Goal: Task Accomplishment & Management: Complete application form

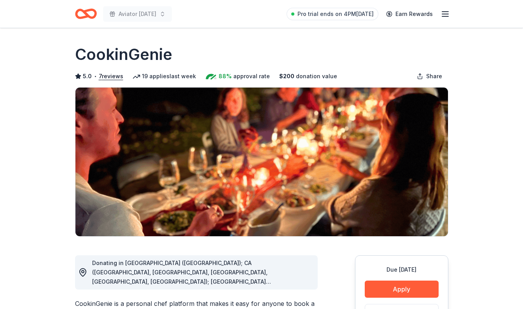
scroll to position [82, 0]
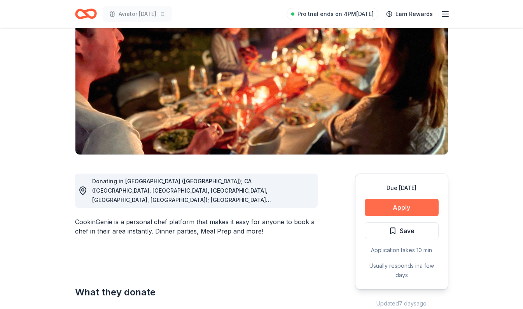
click at [397, 207] on button "Apply" at bounding box center [402, 207] width 74 height 17
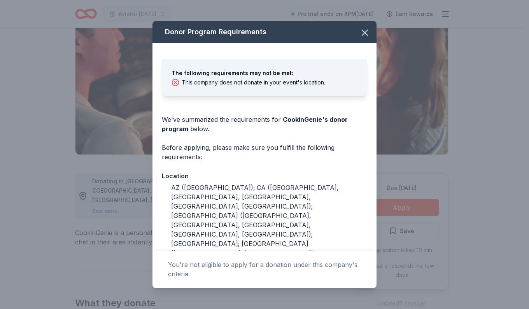
click at [178, 82] on icon at bounding box center [176, 83] width 8 height 8
click at [360, 37] on icon "button" at bounding box center [365, 32] width 11 height 11
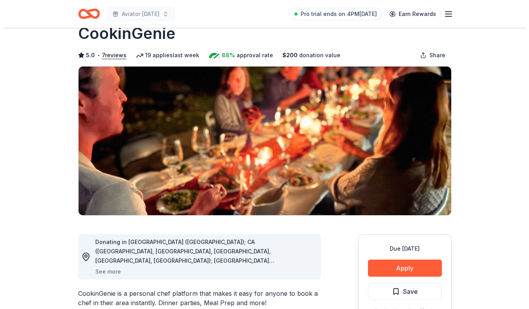
scroll to position [0, 0]
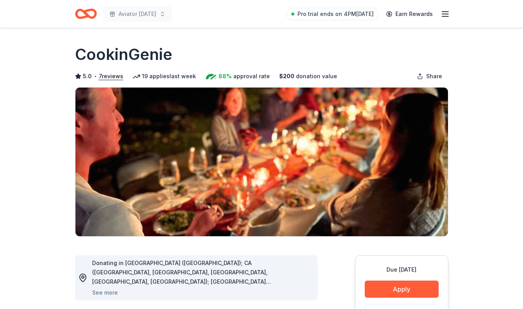
click at [445, 16] on line "button" at bounding box center [445, 16] width 6 height 0
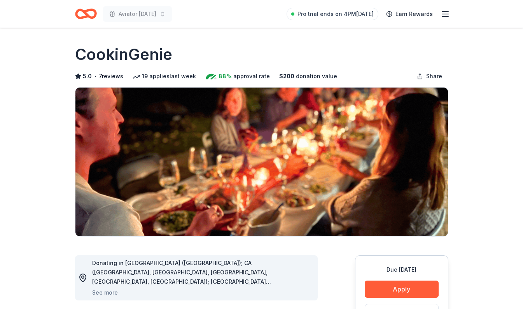
click at [446, 16] on line "button" at bounding box center [445, 16] width 6 height 0
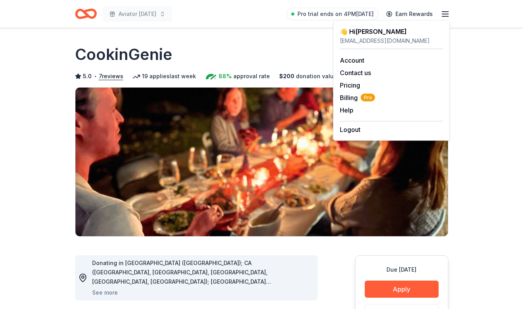
click at [85, 15] on icon "Home" at bounding box center [86, 14] width 22 height 18
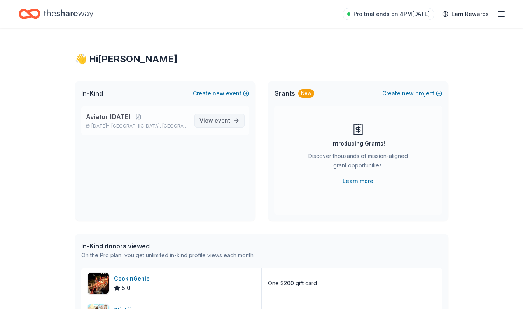
click at [213, 118] on span "View event" at bounding box center [215, 120] width 31 height 9
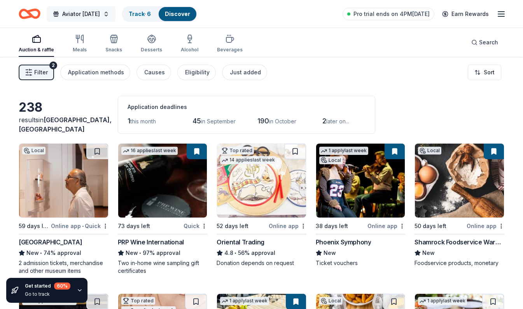
click at [105, 15] on button "Aviator Carnival" at bounding box center [81, 14] width 69 height 16
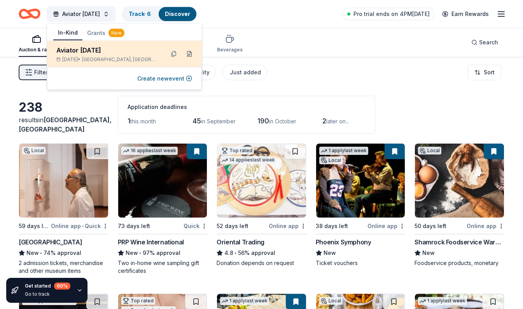
click at [191, 56] on button at bounding box center [189, 54] width 12 height 12
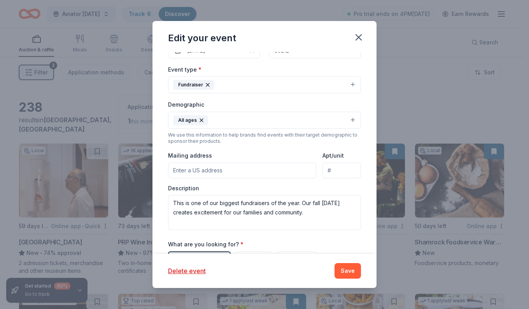
scroll to position [135, 0]
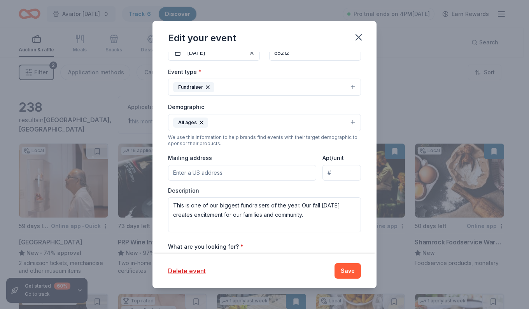
click at [181, 173] on input "Mailing address" at bounding box center [242, 173] width 148 height 16
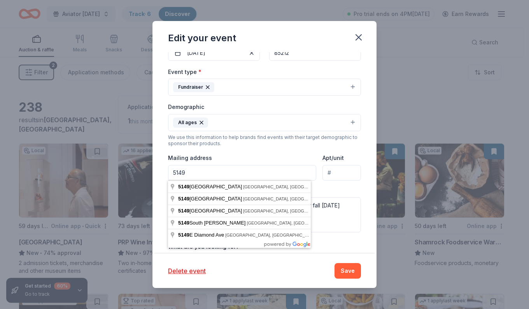
type input "5149 South Signal Butte Road, Mesa, AZ, 85212"
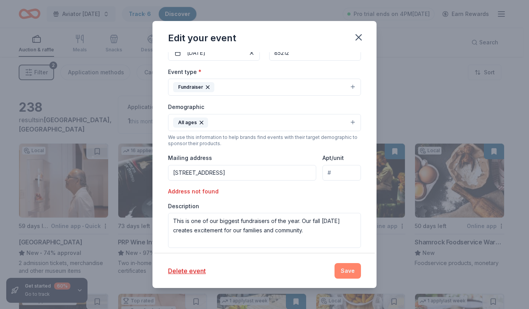
click at [346, 268] on button "Save" at bounding box center [348, 271] width 26 height 16
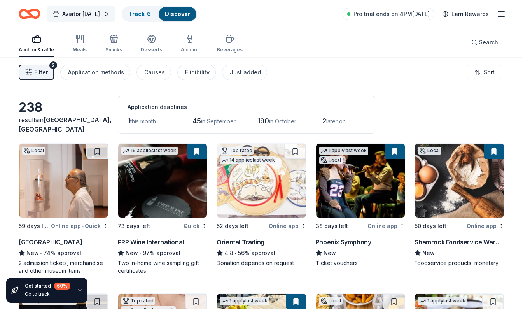
click at [99, 15] on span "Aviator Carnival" at bounding box center [81, 13] width 38 height 9
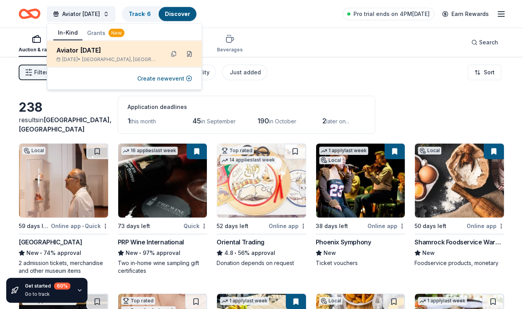
click at [193, 58] on button at bounding box center [189, 54] width 12 height 12
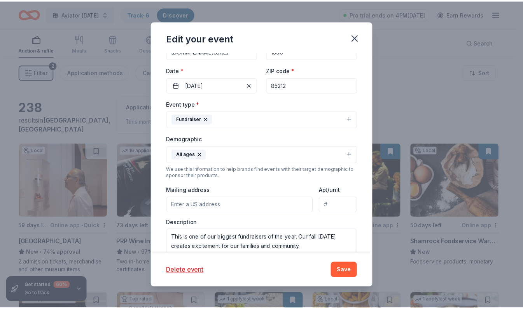
scroll to position [104, 0]
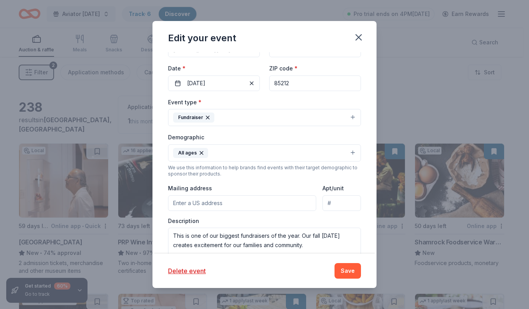
click at [175, 202] on input "Mailing address" at bounding box center [242, 203] width 148 height 16
click at [284, 205] on input "5149 Inspirian Parkway, Mesa, AZ, 85212" at bounding box center [242, 203] width 148 height 16
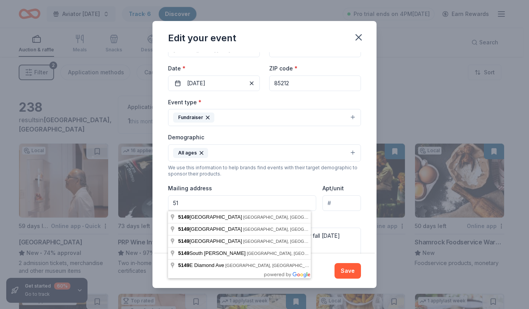
type input "5"
type input "5149 s SIgnal Butte Rd"
type input "Mesa, AZ 85212"
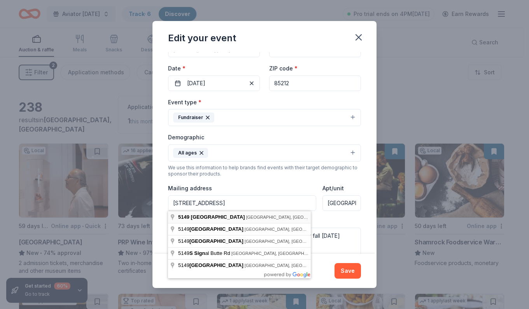
type input "5149 South Signal Butte Road, Mesa, AZ, 85212"
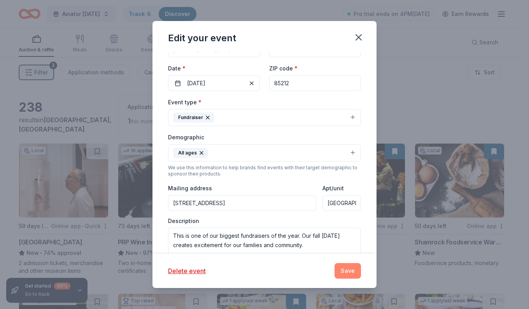
click at [350, 274] on button "Save" at bounding box center [348, 271] width 26 height 16
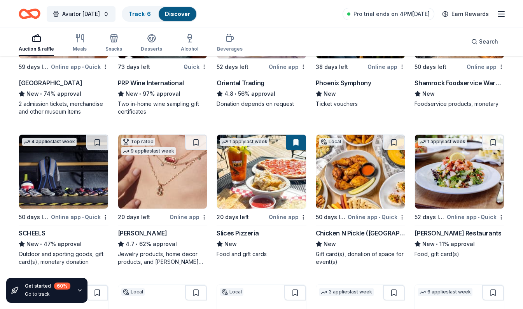
scroll to position [161, 0]
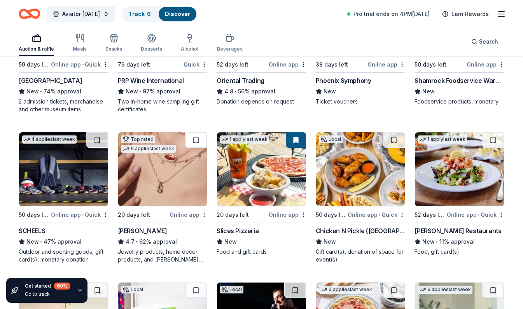
click at [193, 142] on button at bounding box center [196, 140] width 22 height 16
click at [102, 142] on button at bounding box center [97, 140] width 22 height 16
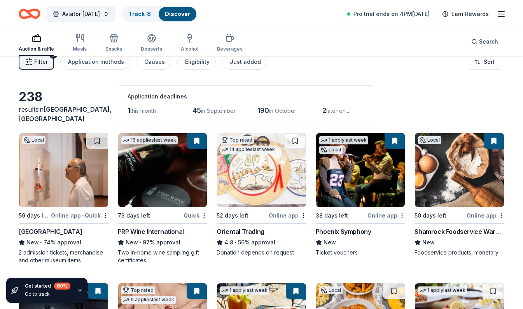
scroll to position [6, 0]
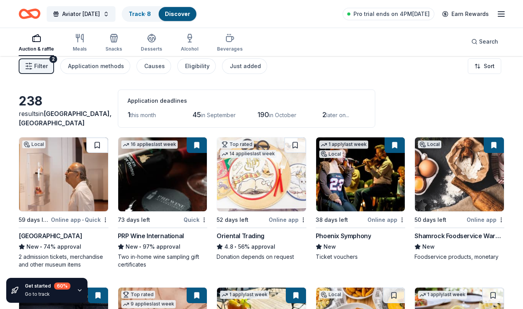
click at [96, 142] on button at bounding box center [97, 145] width 22 height 16
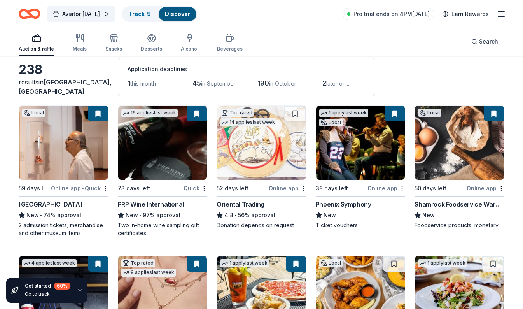
scroll to position [37, 0]
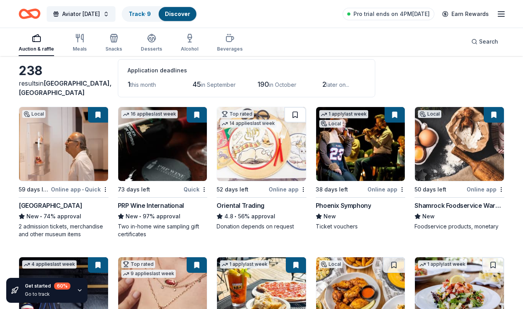
click at [297, 116] on button at bounding box center [295, 115] width 22 height 16
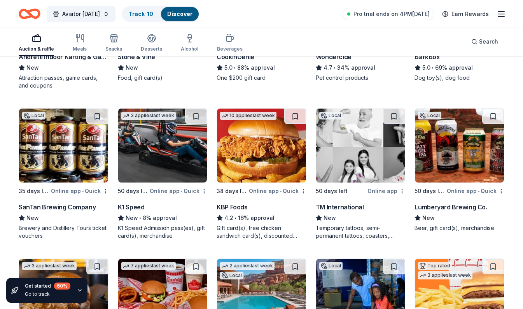
scroll to position [637, 0]
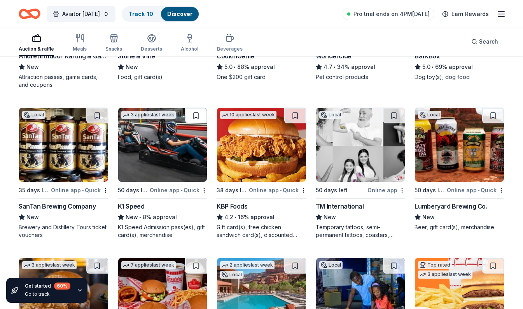
click at [196, 119] on button at bounding box center [196, 116] width 22 height 16
click at [95, 122] on button at bounding box center [97, 116] width 22 height 16
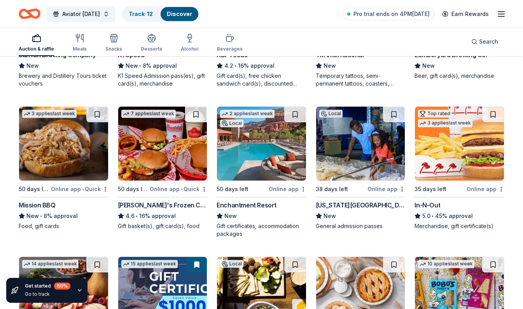
scroll to position [794, 0]
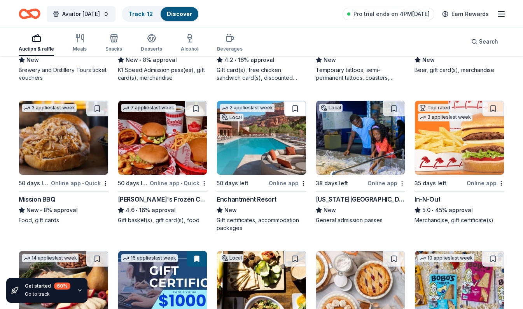
click at [290, 115] on button at bounding box center [295, 109] width 22 height 16
click at [367, 175] on div "Local 38 days left Online app Arizona Science Center New General admission pass…" at bounding box center [361, 162] width 90 height 124
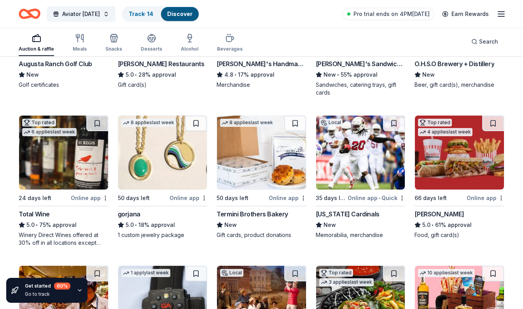
scroll to position [1372, 0]
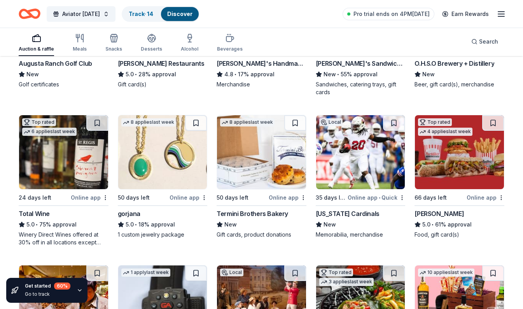
click at [389, 194] on div "Online app • Quick" at bounding box center [377, 198] width 58 height 10
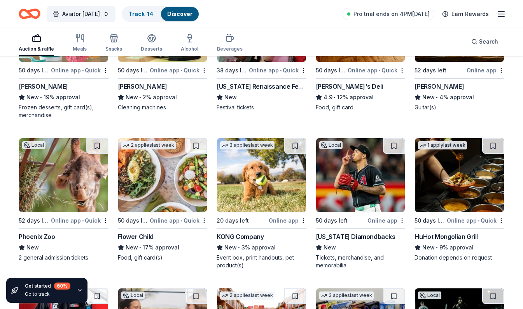
scroll to position [2705, 0]
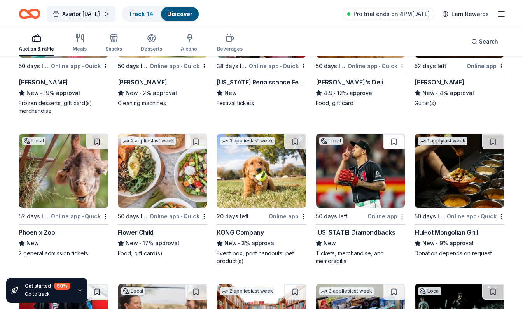
click at [394, 141] on button at bounding box center [394, 142] width 22 height 16
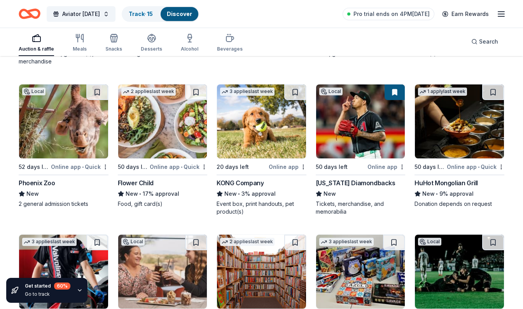
scroll to position [2753, 0]
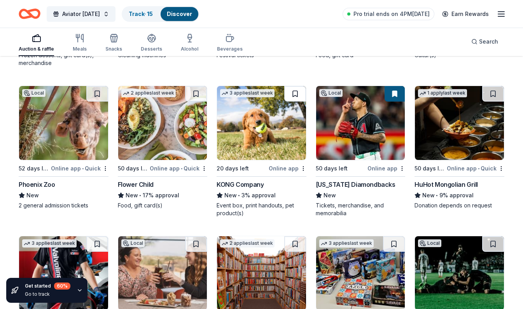
click at [288, 99] on button at bounding box center [295, 94] width 22 height 16
click at [90, 92] on button at bounding box center [97, 94] width 22 height 16
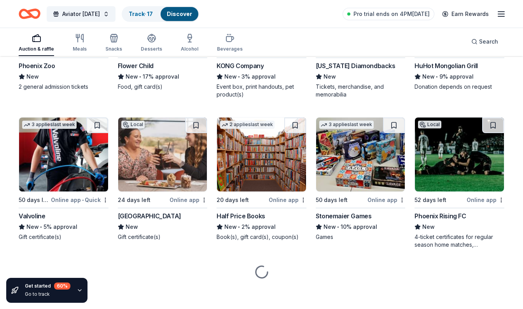
scroll to position [2872, 0]
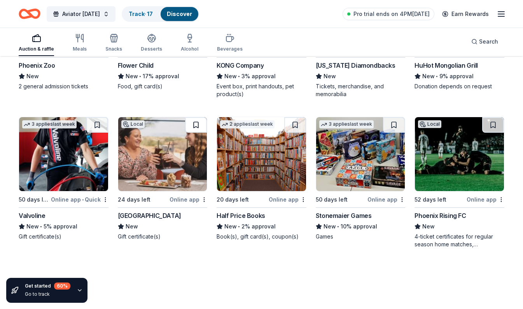
click at [195, 122] on button at bounding box center [196, 125] width 22 height 16
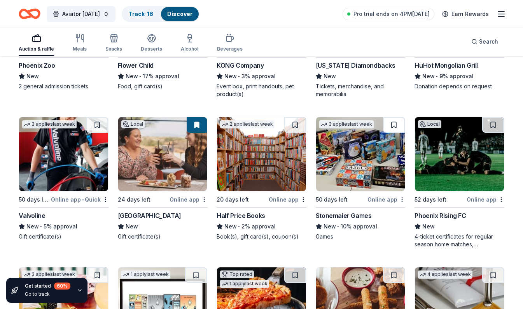
click at [398, 126] on button at bounding box center [394, 125] width 22 height 16
click at [495, 125] on button at bounding box center [493, 125] width 22 height 16
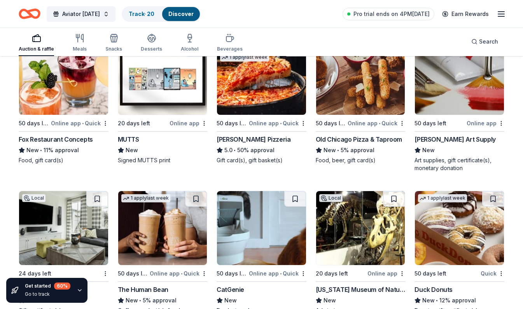
scroll to position [3137, 0]
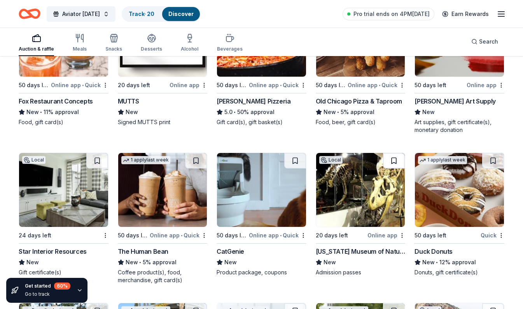
click at [390, 162] on button at bounding box center [394, 161] width 22 height 16
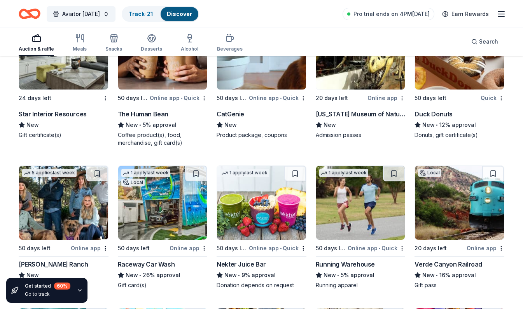
scroll to position [3275, 0]
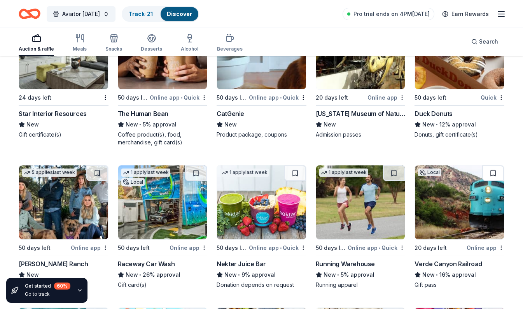
click at [491, 167] on button at bounding box center [493, 173] width 22 height 16
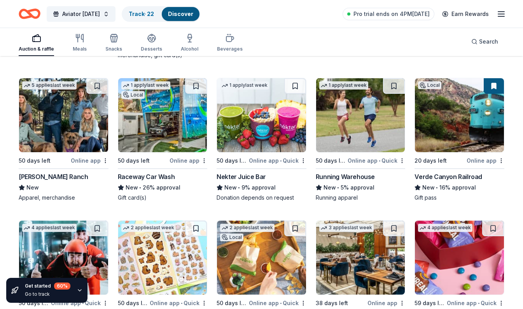
scroll to position [3363, 0]
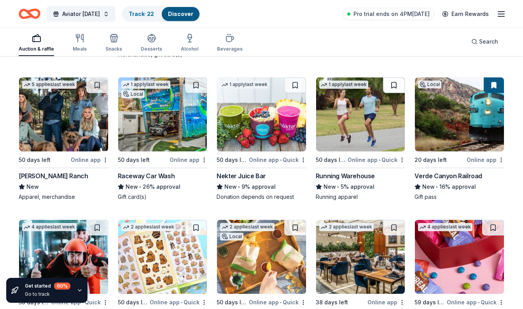
click at [400, 86] on button at bounding box center [394, 85] width 22 height 16
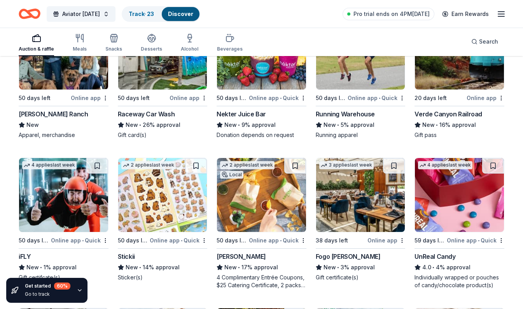
scroll to position [3425, 0]
click at [190, 170] on button at bounding box center [196, 166] width 22 height 16
click at [93, 165] on button at bounding box center [97, 166] width 22 height 16
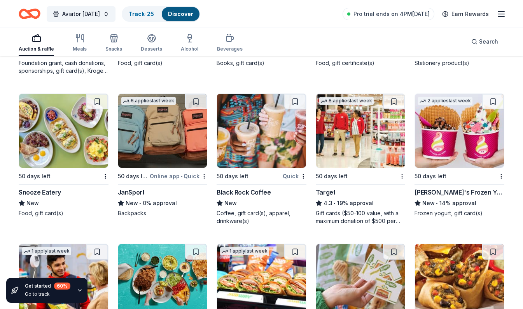
scroll to position [4391, 0]
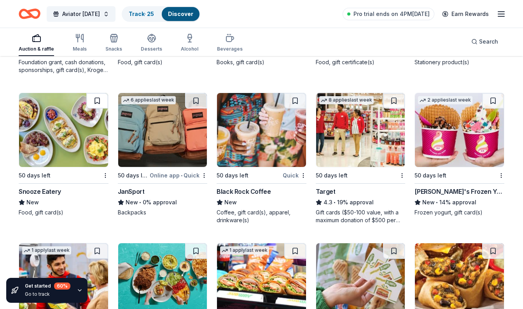
click at [89, 105] on button at bounding box center [97, 101] width 22 height 16
click at [298, 99] on button at bounding box center [295, 101] width 22 height 16
click at [495, 107] on button at bounding box center [493, 101] width 22 height 16
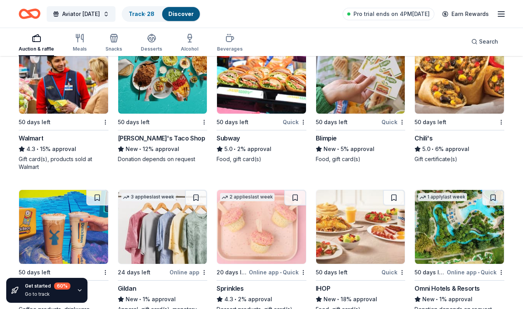
scroll to position [4608, 0]
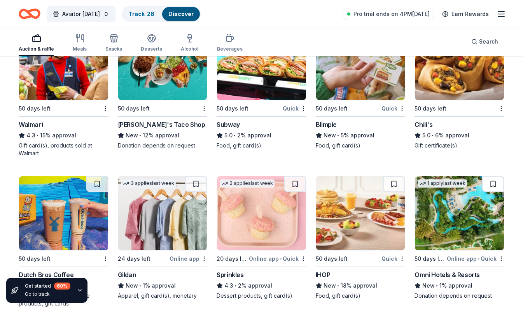
click at [498, 182] on button at bounding box center [493, 184] width 22 height 16
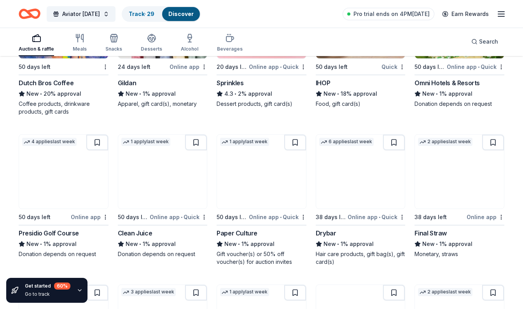
scroll to position [4803, 0]
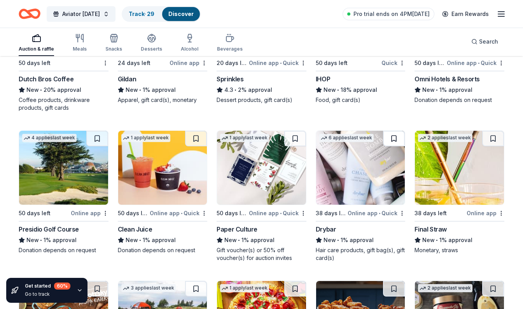
click at [389, 139] on button at bounding box center [394, 139] width 22 height 16
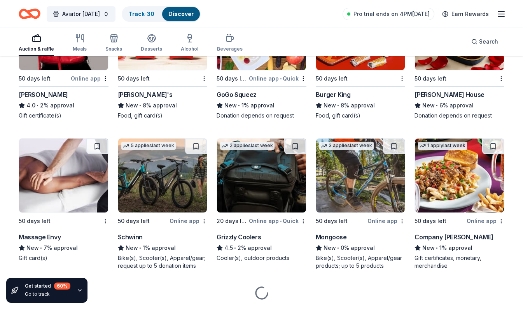
scroll to position [5543, 0]
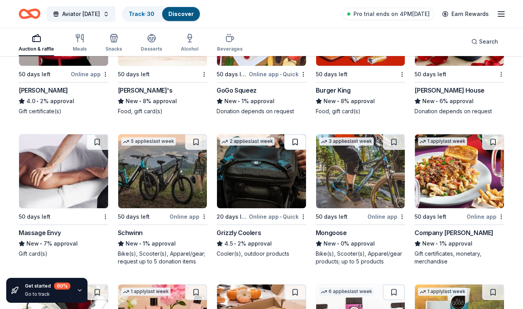
click at [299, 146] on button at bounding box center [295, 142] width 22 height 16
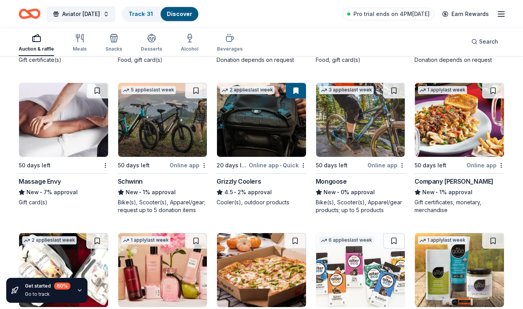
scroll to position [5598, 0]
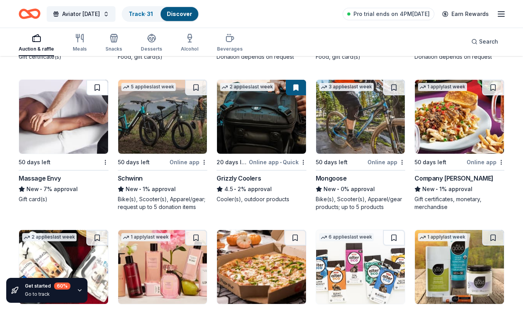
click at [92, 88] on button at bounding box center [97, 88] width 22 height 16
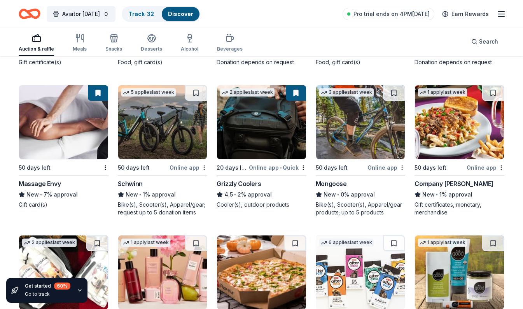
scroll to position [5593, 0]
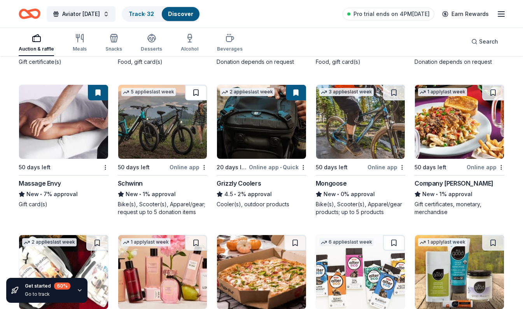
click at [192, 98] on button at bounding box center [196, 93] width 22 height 16
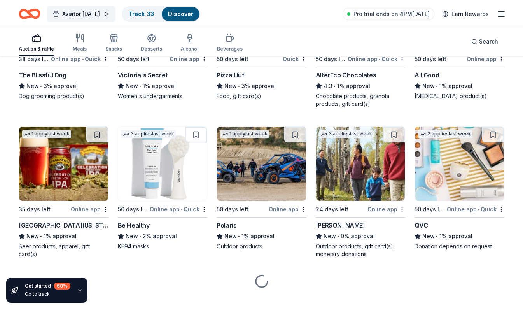
scroll to position [5852, 0]
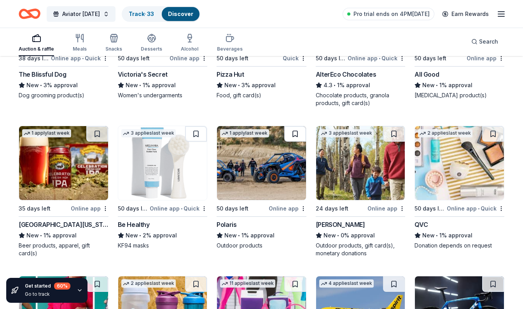
click at [291, 140] on button at bounding box center [295, 134] width 22 height 16
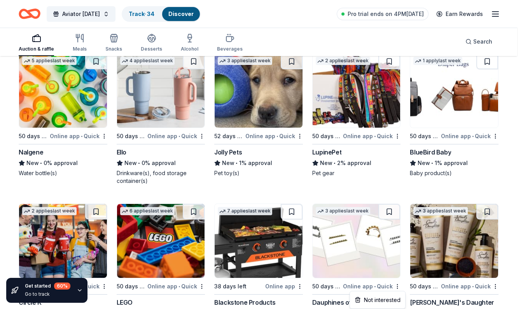
scroll to position [6558, 0]
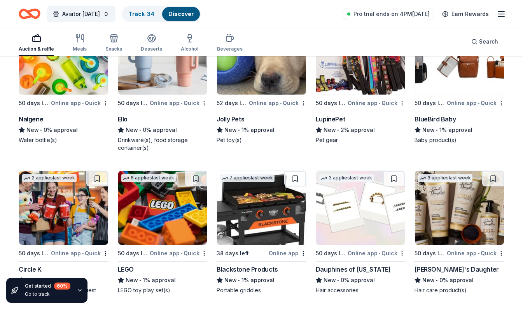
click at [27, 49] on div "Auction & raffle" at bounding box center [36, 49] width 35 height 6
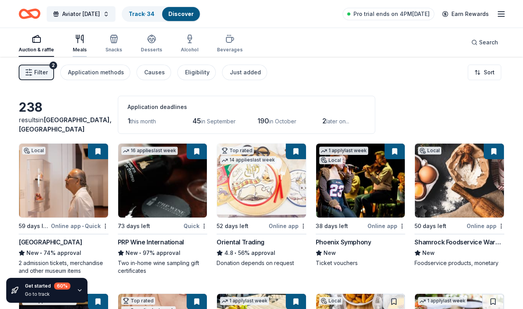
click at [78, 40] on icon "button" at bounding box center [78, 39] width 0 height 8
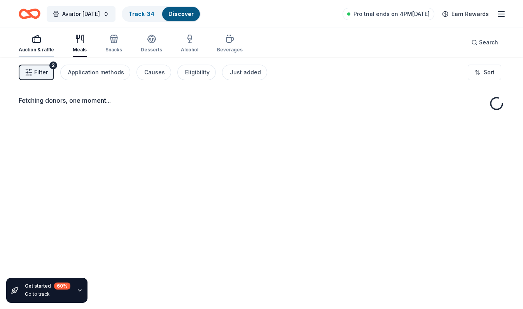
click at [34, 44] on div "Auction & raffle" at bounding box center [36, 43] width 35 height 19
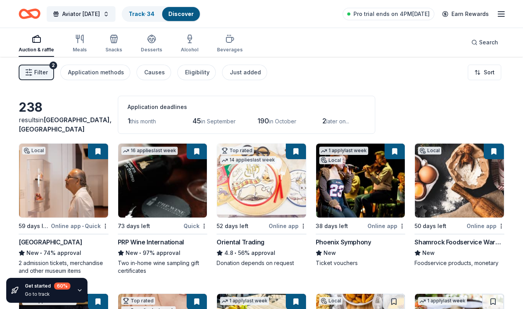
click at [36, 43] on icon "button" at bounding box center [36, 38] width 9 height 9
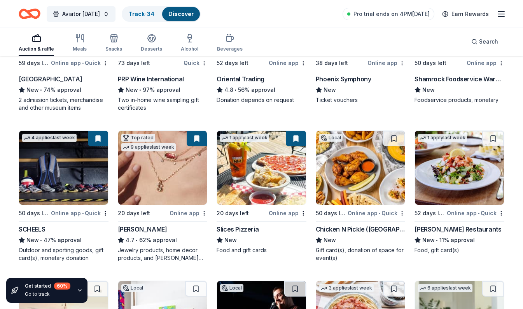
scroll to position [168, 0]
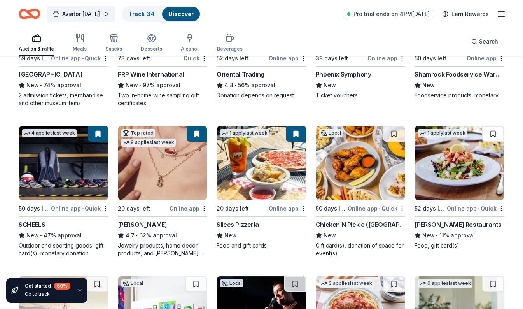
click at [500, 130] on button at bounding box center [493, 134] width 22 height 16
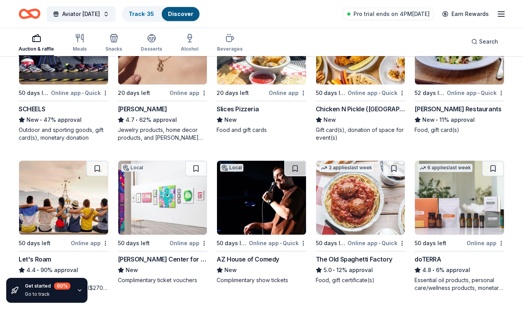
scroll to position [284, 0]
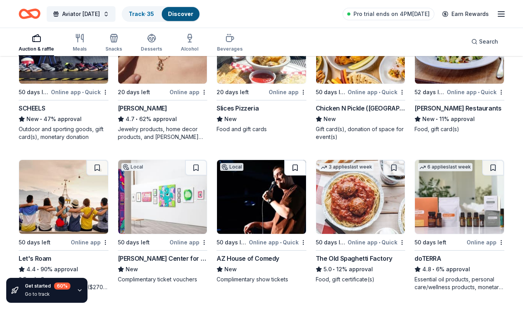
click at [296, 169] on button at bounding box center [295, 168] width 22 height 16
click at [95, 168] on button at bounding box center [97, 168] width 22 height 16
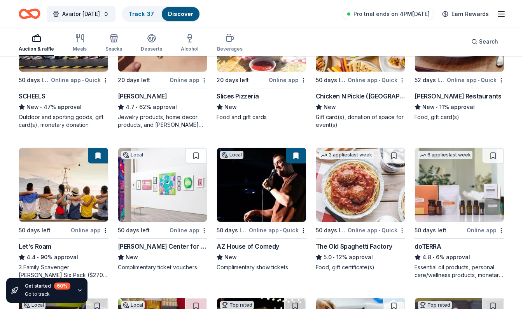
click at [197, 151] on button at bounding box center [196, 156] width 22 height 16
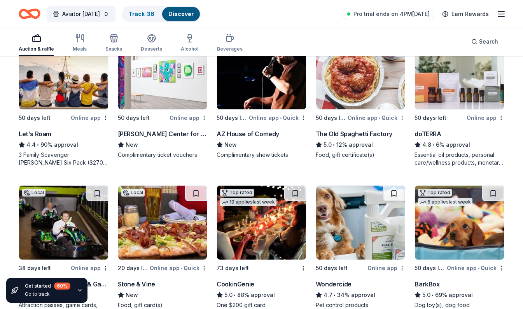
scroll to position [410, 0]
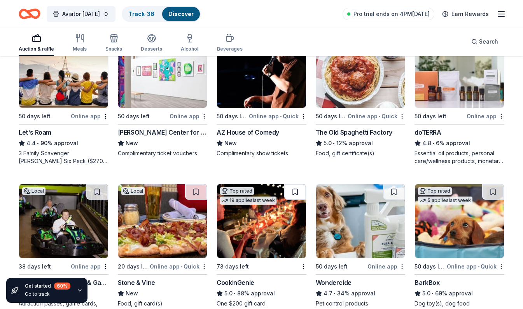
click at [293, 192] on button at bounding box center [295, 192] width 22 height 16
click at [197, 189] on button at bounding box center [196, 192] width 22 height 16
click at [104, 195] on button at bounding box center [97, 192] width 22 height 16
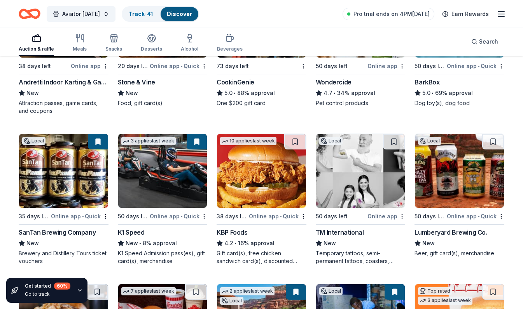
scroll to position [614, 0]
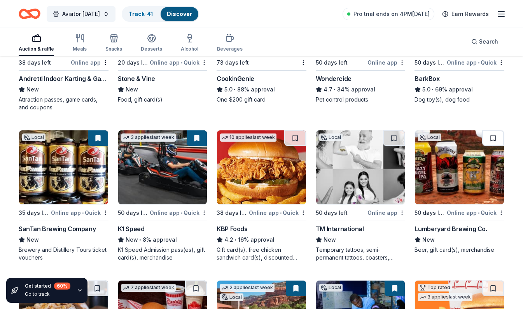
click at [489, 144] on button at bounding box center [493, 138] width 22 height 16
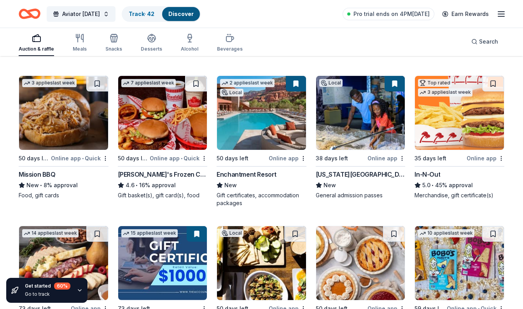
scroll to position [819, 0]
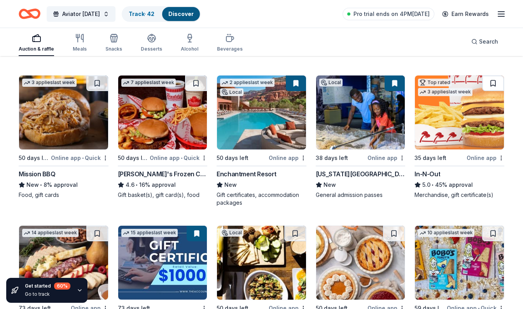
click at [494, 82] on button at bounding box center [493, 83] width 22 height 16
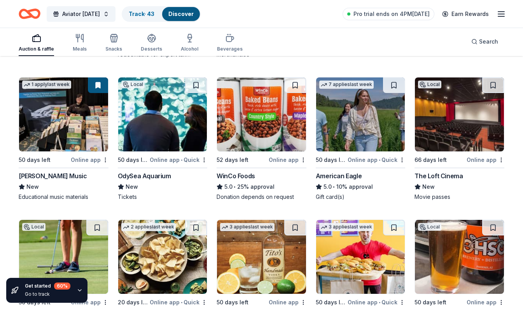
scroll to position [1116, 0]
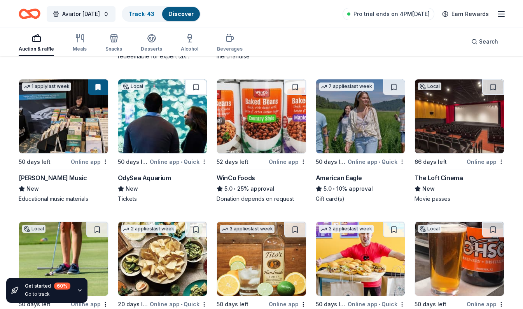
click at [189, 88] on button at bounding box center [196, 87] width 22 height 16
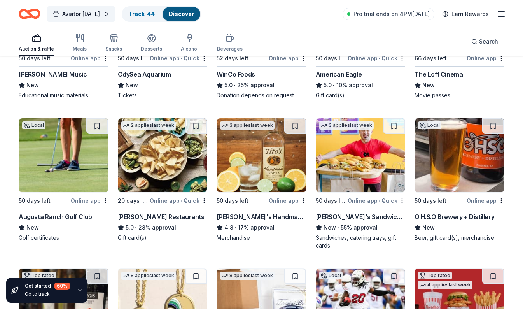
scroll to position [1221, 0]
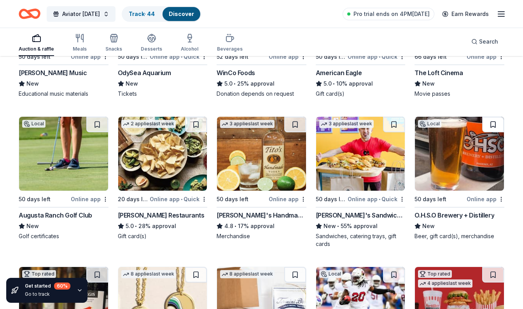
click at [492, 122] on button at bounding box center [493, 125] width 22 height 16
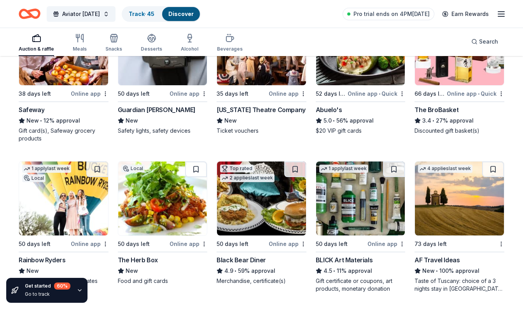
scroll to position [1638, 0]
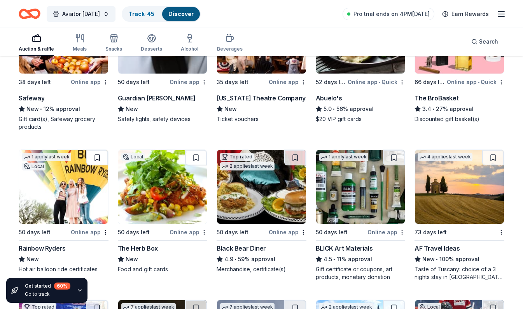
click at [96, 155] on button at bounding box center [97, 158] width 22 height 16
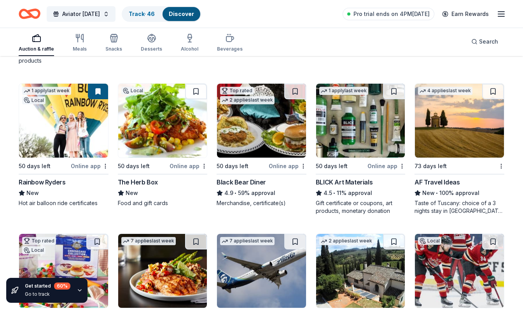
scroll to position [1702, 0]
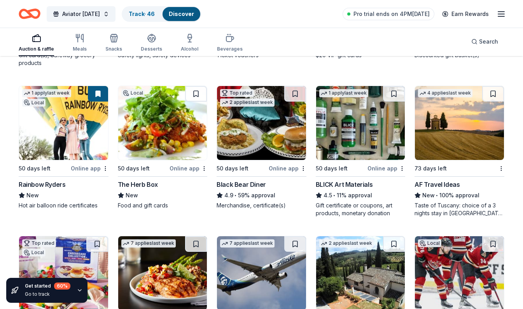
click at [440, 199] on div "New • 100% approval" at bounding box center [460, 195] width 90 height 9
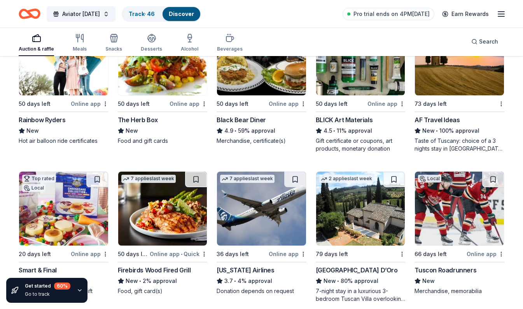
scroll to position [1767, 0]
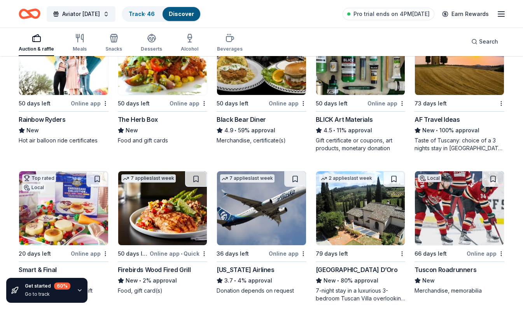
click at [234, 255] on div "36 days left" at bounding box center [233, 253] width 32 height 9
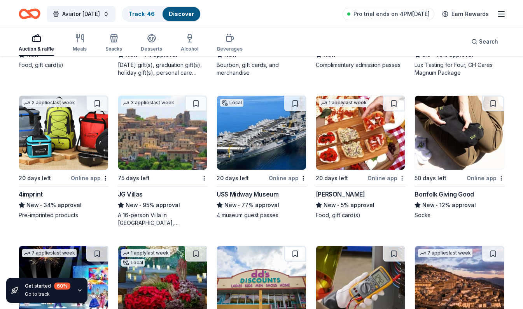
scroll to position [2148, 0]
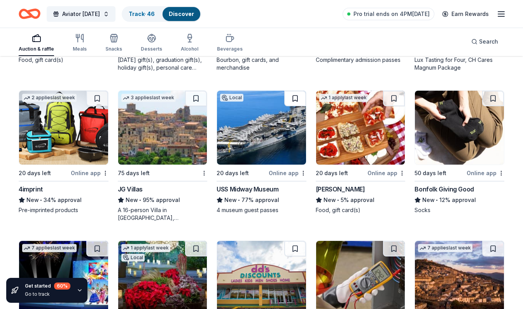
click at [295, 101] on button at bounding box center [295, 99] width 22 height 16
click at [93, 99] on button at bounding box center [97, 99] width 22 height 16
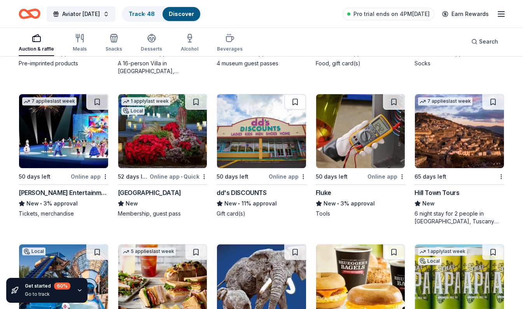
scroll to position [2295, 0]
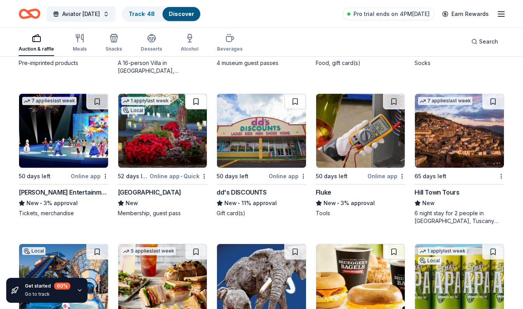
click at [193, 104] on button at bounding box center [196, 102] width 22 height 16
click at [102, 95] on button at bounding box center [97, 102] width 22 height 16
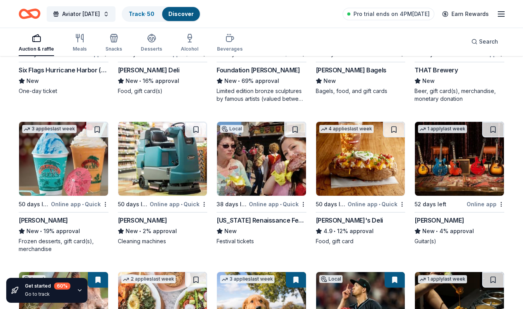
scroll to position [2566, 0]
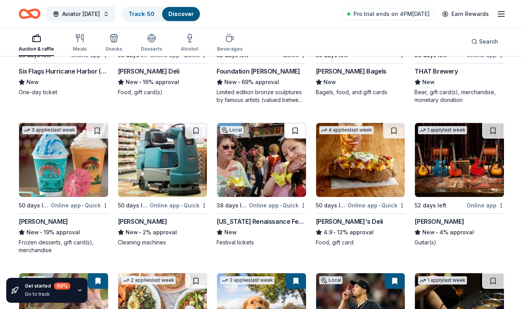
click at [290, 132] on button at bounding box center [295, 131] width 22 height 16
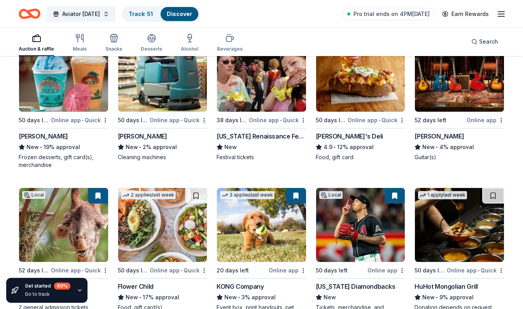
scroll to position [2605, 0]
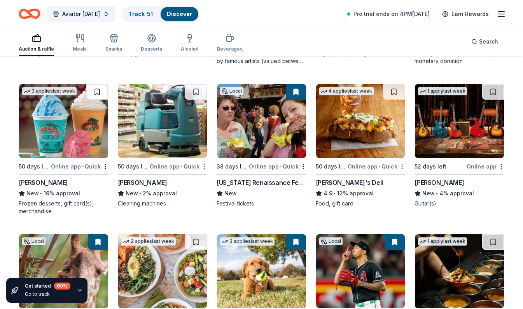
click at [89, 92] on button at bounding box center [97, 92] width 22 height 16
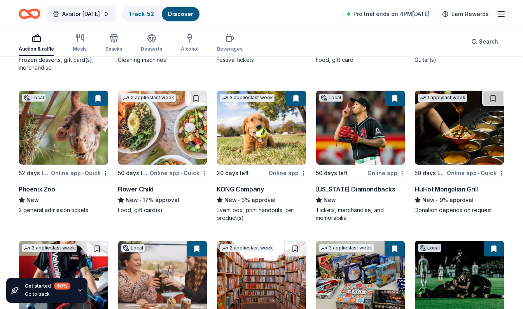
scroll to position [2749, 0]
click at [197, 95] on button at bounding box center [196, 99] width 22 height 16
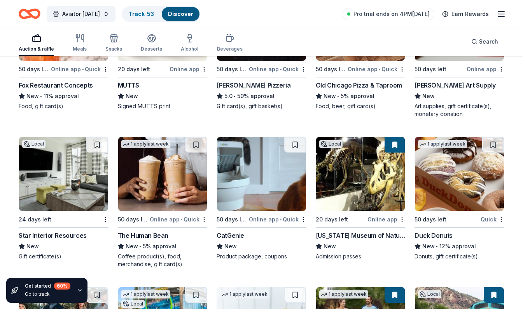
scroll to position [3152, 0]
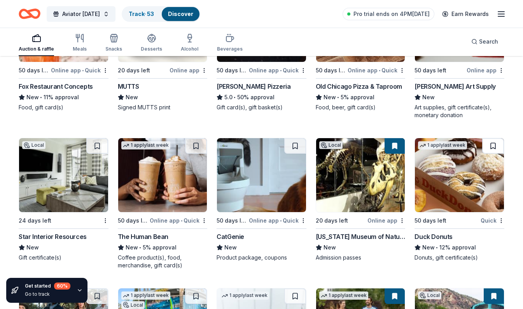
click at [495, 145] on button at bounding box center [493, 146] width 22 height 16
click at [94, 144] on button at bounding box center [97, 146] width 22 height 16
click at [32, 237] on div "Star Interior Resources" at bounding box center [53, 236] width 68 height 9
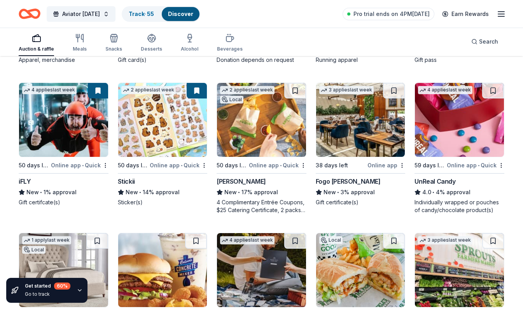
scroll to position [3501, 0]
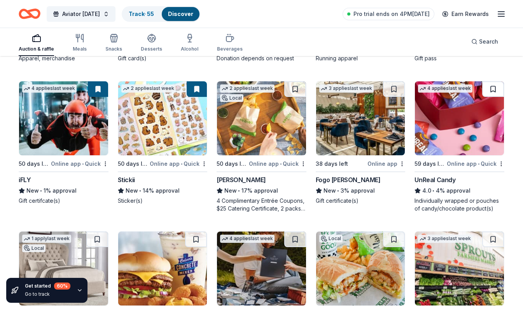
click at [495, 89] on button at bounding box center [493, 89] width 22 height 16
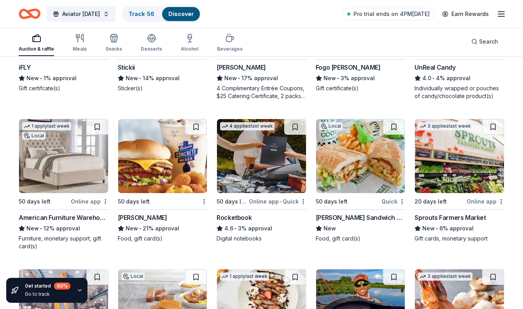
scroll to position [3613, 0]
click at [490, 130] on button at bounding box center [493, 127] width 22 height 16
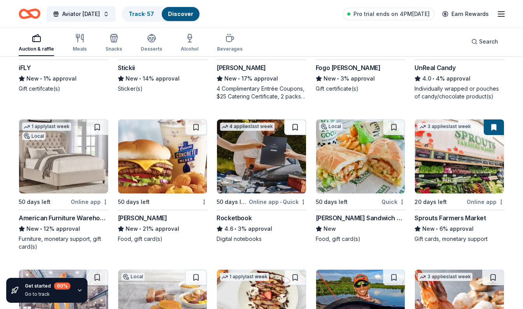
click at [292, 128] on button at bounding box center [295, 127] width 22 height 16
click at [104, 122] on button at bounding box center [97, 127] width 22 height 16
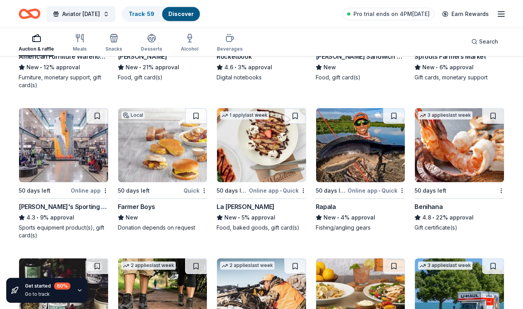
scroll to position [3776, 0]
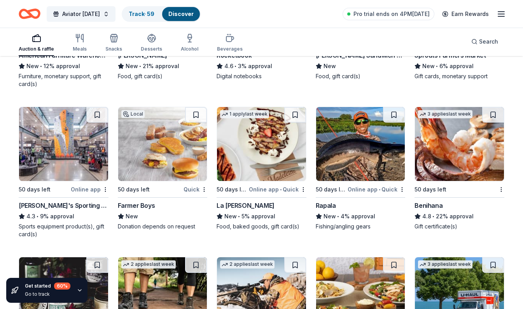
click at [341, 191] on div "50 days left" at bounding box center [331, 189] width 31 height 9
click at [395, 119] on button at bounding box center [394, 115] width 22 height 16
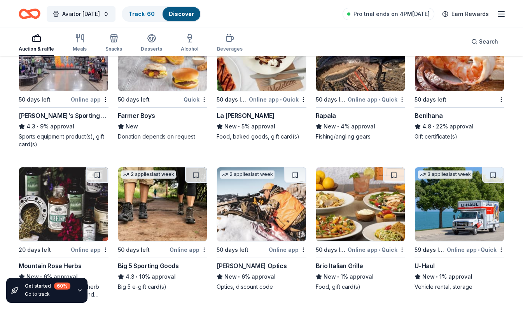
scroll to position [3871, 0]
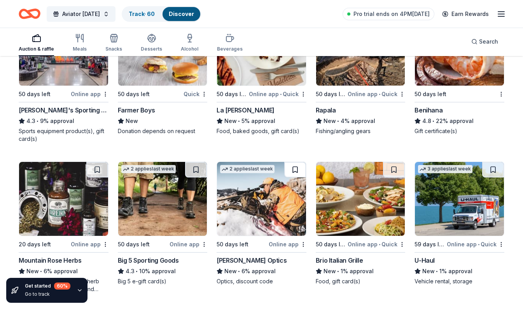
click at [295, 170] on button at bounding box center [295, 170] width 22 height 16
click at [194, 175] on button at bounding box center [196, 170] width 22 height 16
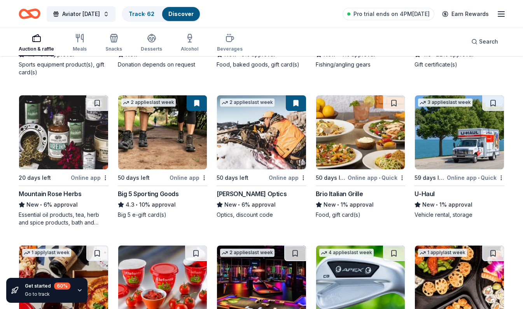
scroll to position [3938, 0]
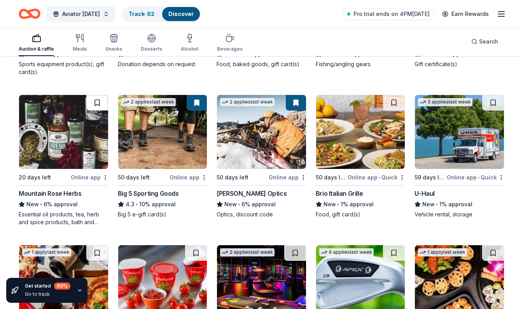
click at [95, 104] on button at bounding box center [97, 103] width 22 height 16
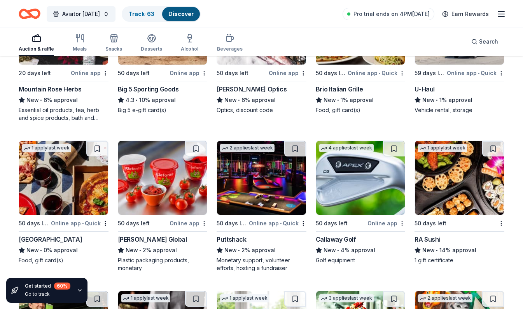
scroll to position [4042, 0]
click at [396, 149] on button at bounding box center [394, 149] width 22 height 16
click at [496, 154] on button at bounding box center [493, 149] width 22 height 16
click at [290, 151] on button at bounding box center [295, 149] width 22 height 16
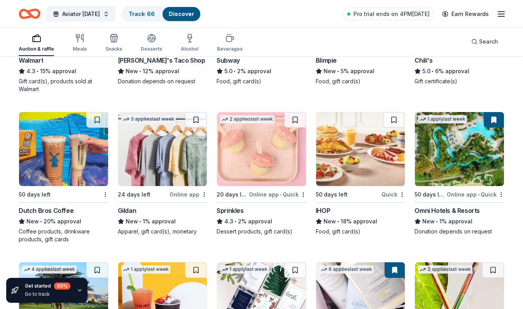
scroll to position [4672, 0]
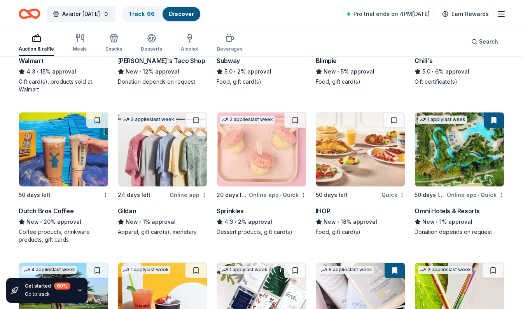
click at [462, 215] on div "Omni Hotels & Resorts" at bounding box center [447, 210] width 65 height 9
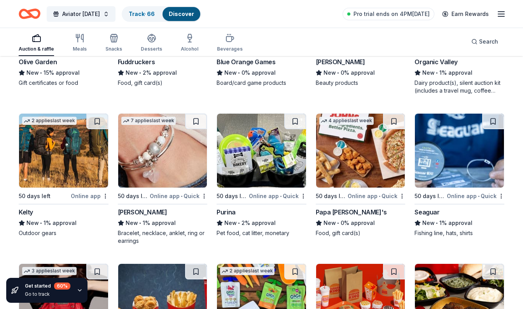
scroll to position [5272, 0]
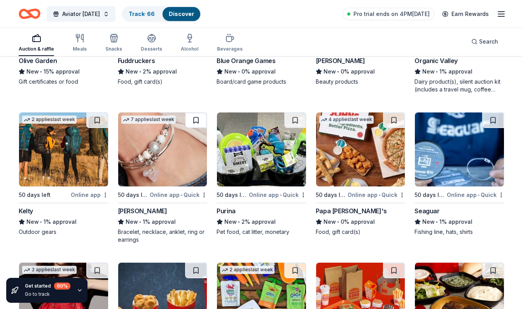
click at [196, 119] on button at bounding box center [196, 120] width 22 height 16
click at [96, 123] on button at bounding box center [97, 120] width 22 height 16
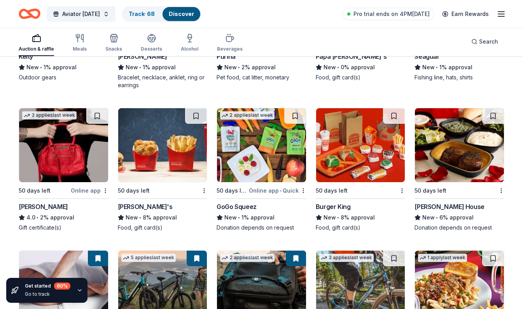
scroll to position [5427, 0]
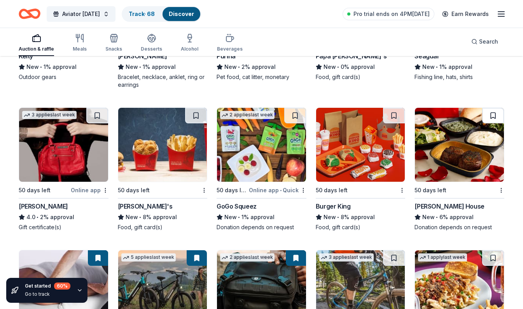
click at [494, 114] on button at bounding box center [493, 116] width 22 height 16
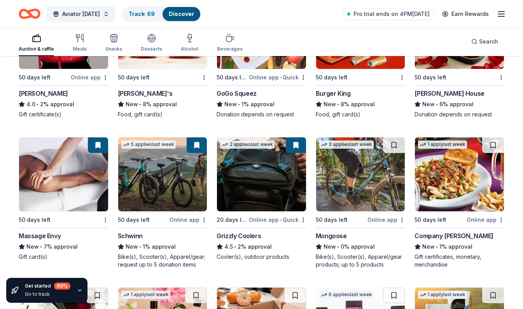
scroll to position [5541, 0]
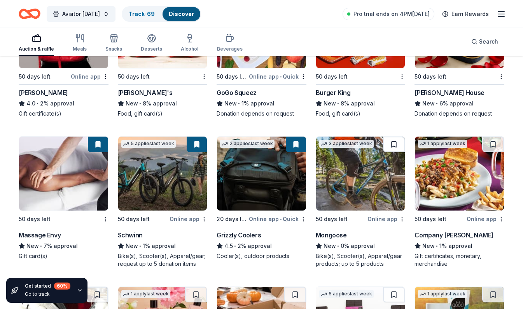
click at [395, 141] on button at bounding box center [394, 145] width 22 height 16
click at [362, 264] on div "Bike(s), Scooter(s), Apparel/gear products; up to 5 products" at bounding box center [361, 260] width 90 height 16
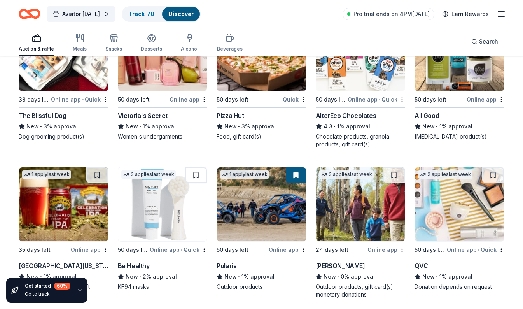
scroll to position [5810, 0]
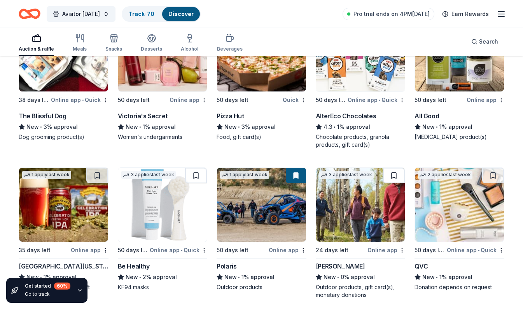
click at [397, 177] on button at bounding box center [394, 176] width 22 height 16
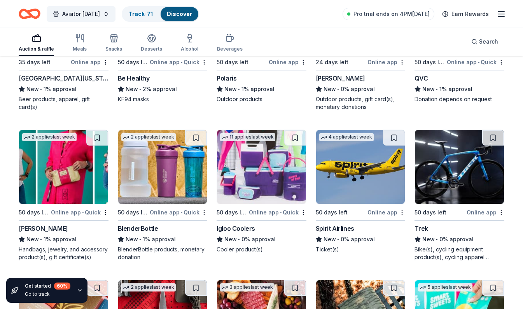
scroll to position [6002, 0]
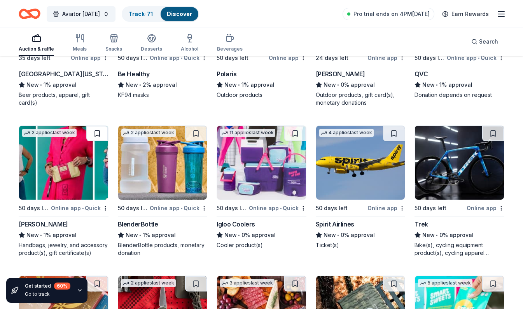
click at [96, 139] on button at bounding box center [97, 134] width 22 height 16
click at [293, 133] on button at bounding box center [295, 134] width 22 height 16
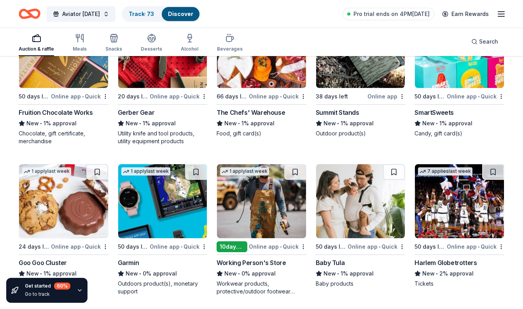
scroll to position [6269, 0]
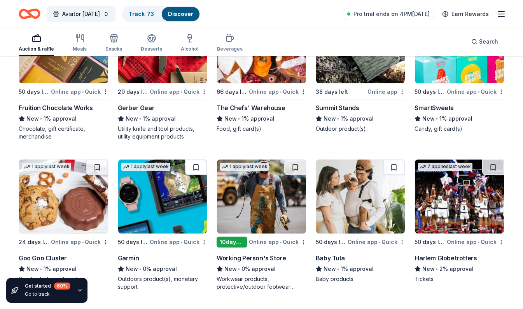
click at [201, 167] on button at bounding box center [196, 168] width 22 height 16
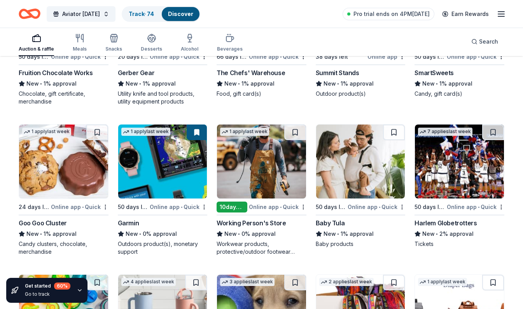
scroll to position [6304, 0]
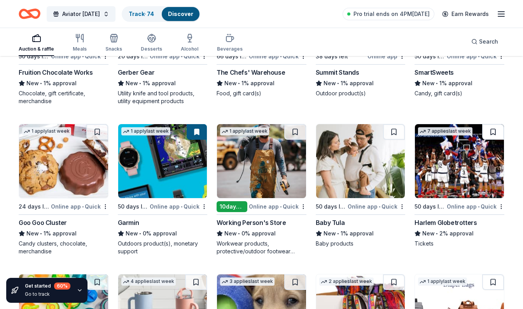
click at [493, 127] on button at bounding box center [493, 132] width 22 height 16
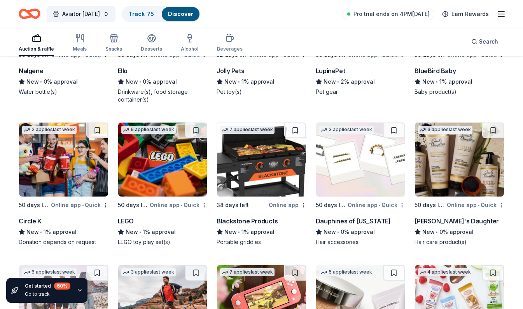
scroll to position [6607, 0]
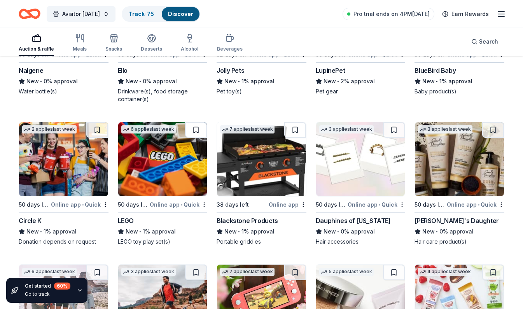
click at [204, 125] on button at bounding box center [196, 130] width 22 height 16
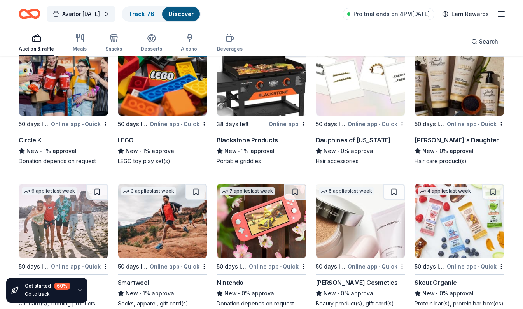
scroll to position [6729, 0]
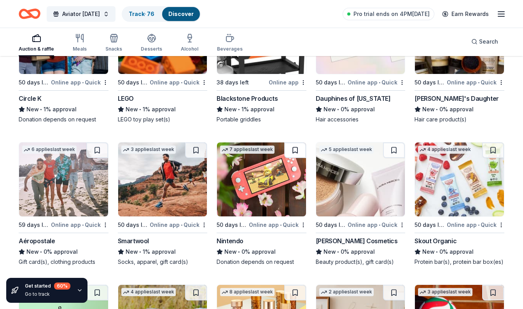
click at [294, 146] on button at bounding box center [295, 150] width 22 height 16
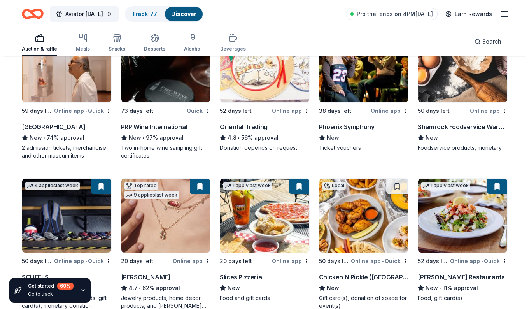
scroll to position [0, 0]
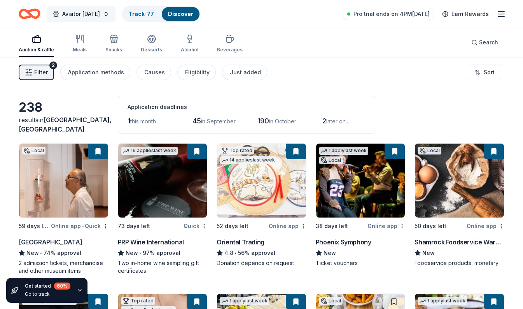
click at [105, 13] on button "Aviator Carnival" at bounding box center [81, 14] width 69 height 16
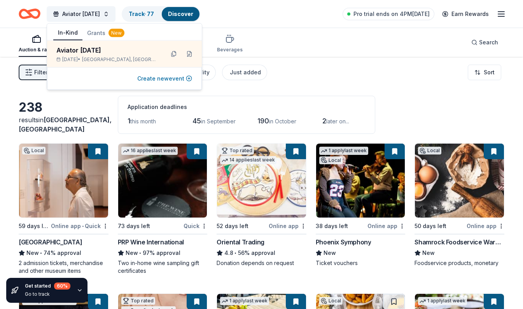
click at [152, 79] on button "Create new event" at bounding box center [164, 78] width 55 height 9
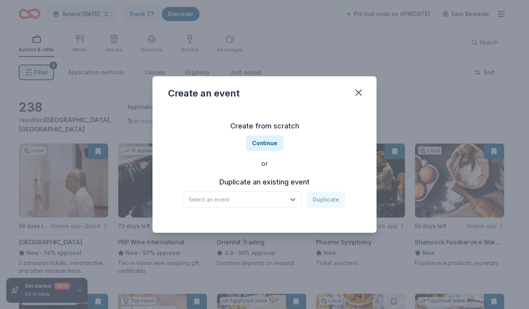
click at [219, 198] on span "Select an event" at bounding box center [237, 199] width 97 height 9
click at [257, 142] on button "Continue" at bounding box center [265, 143] width 38 height 16
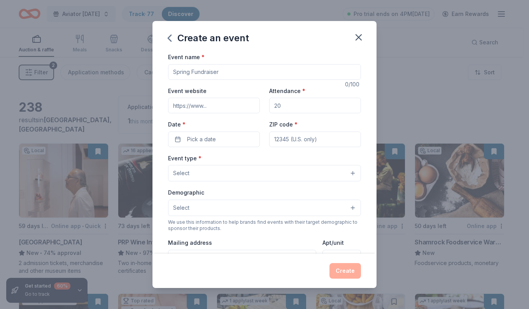
click at [187, 75] on input "Event name *" at bounding box center [264, 72] width 193 height 16
type input "Staff Appreciation"
click at [188, 106] on input "Event website" at bounding box center [214, 106] width 92 height 16
type input "[DOMAIN_NAME][URL]"
click at [272, 108] on input "Attendance *" at bounding box center [315, 106] width 92 height 16
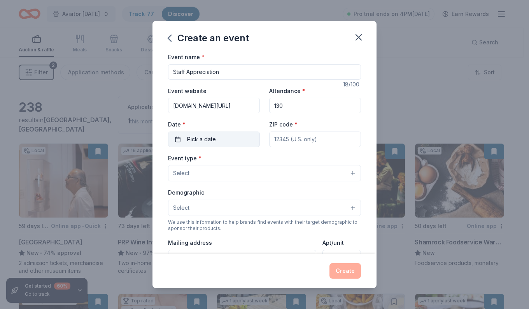
type input "130"
click at [187, 144] on span "Pick a date" at bounding box center [201, 139] width 29 height 9
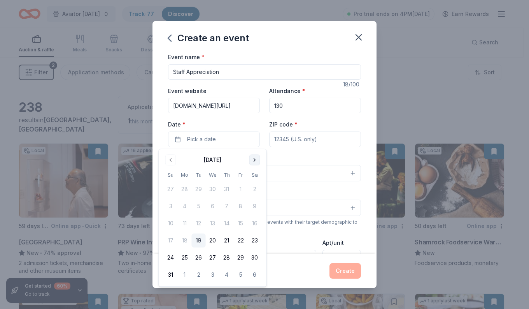
click at [255, 163] on button "Go to next month" at bounding box center [254, 159] width 11 height 11
click at [259, 163] on button "Go to next month" at bounding box center [254, 159] width 11 height 11
click at [254, 159] on button "Go to next month" at bounding box center [254, 159] width 11 height 11
click at [253, 163] on button "Go to next month" at bounding box center [254, 159] width 11 height 11
click at [254, 160] on button "Go to next month" at bounding box center [254, 159] width 11 height 11
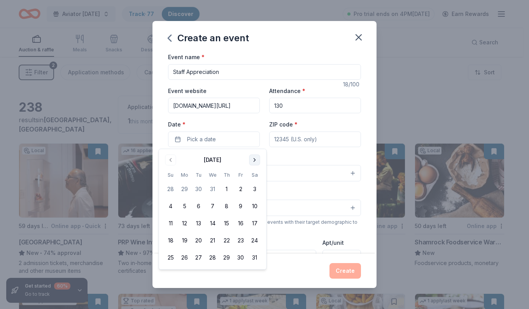
click at [256, 161] on button "Go to next month" at bounding box center [254, 159] width 11 height 11
click at [251, 161] on button "Go to next month" at bounding box center [254, 159] width 11 height 11
click at [171, 160] on button "Go to previous month" at bounding box center [170, 159] width 11 height 11
click at [211, 189] on button "4" at bounding box center [213, 189] width 14 height 14
click at [278, 140] on input "ZIP code *" at bounding box center [315, 140] width 92 height 16
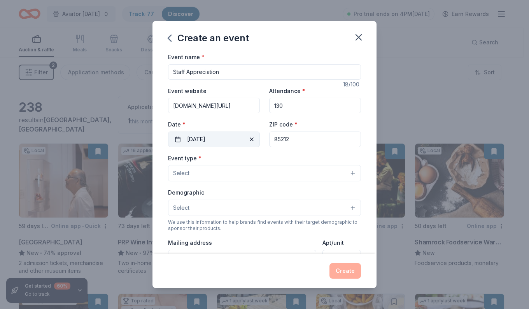
type input "85212"
click at [235, 141] on button "02/04/2026" at bounding box center [214, 140] width 92 height 16
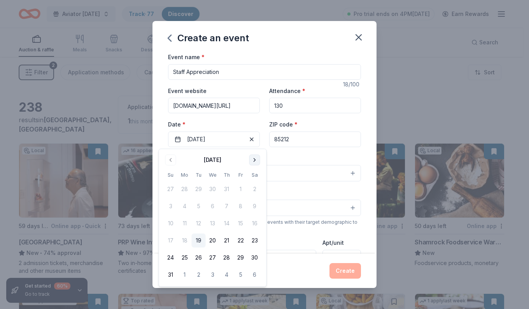
click at [252, 164] on button "Go to next month" at bounding box center [254, 159] width 11 height 11
click at [253, 161] on button "Go to next month" at bounding box center [254, 159] width 11 height 11
click at [259, 155] on button "Go to next month" at bounding box center [254, 159] width 11 height 11
click at [251, 158] on button "Go to next month" at bounding box center [254, 159] width 11 height 11
click at [254, 159] on button "Go to next month" at bounding box center [254, 159] width 11 height 11
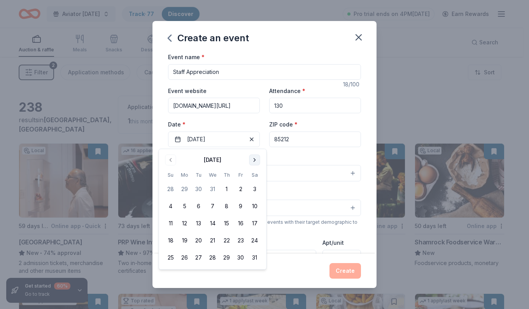
click at [256, 164] on button "Go to next month" at bounding box center [254, 159] width 11 height 11
click at [254, 163] on button "Go to next month" at bounding box center [254, 159] width 11 height 11
click at [212, 189] on button "4" at bounding box center [213, 189] width 14 height 14
click at [226, 189] on button "5" at bounding box center [227, 189] width 14 height 14
click at [212, 189] on button "4" at bounding box center [213, 189] width 14 height 14
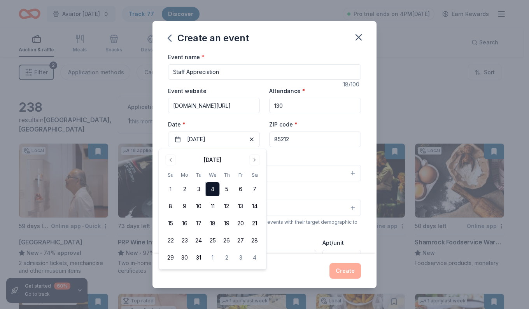
click at [315, 191] on div "Demographic Select" at bounding box center [264, 202] width 193 height 28
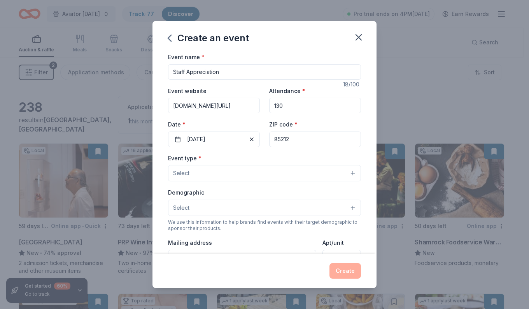
click at [289, 175] on button "Select" at bounding box center [264, 173] width 193 height 16
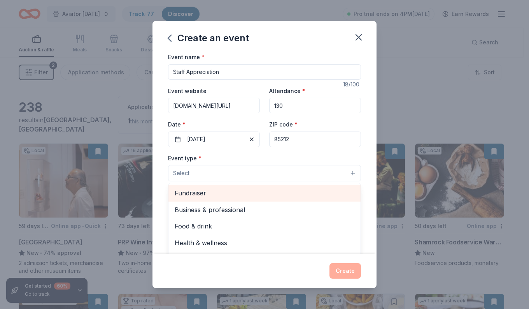
click at [249, 191] on span "Fundraiser" at bounding box center [265, 193] width 180 height 10
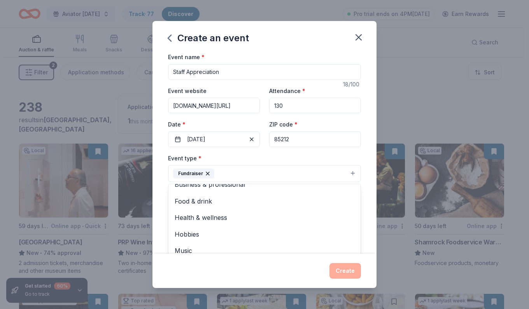
click at [301, 167] on button "Fundraiser" at bounding box center [264, 173] width 193 height 17
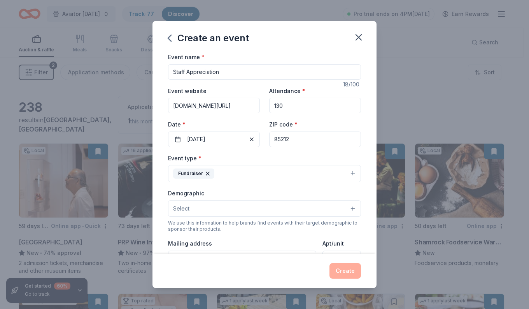
click at [295, 211] on button "Select" at bounding box center [264, 208] width 193 height 16
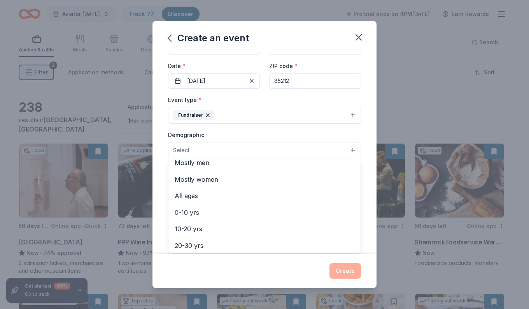
scroll to position [0, 0]
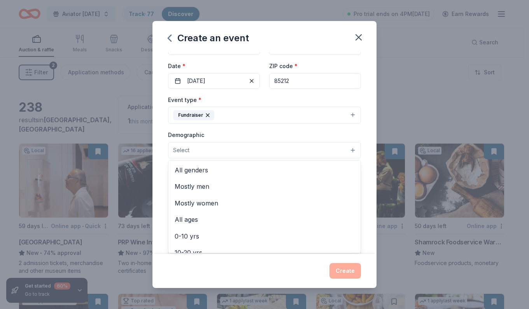
click at [215, 175] on span "All genders" at bounding box center [265, 170] width 180 height 10
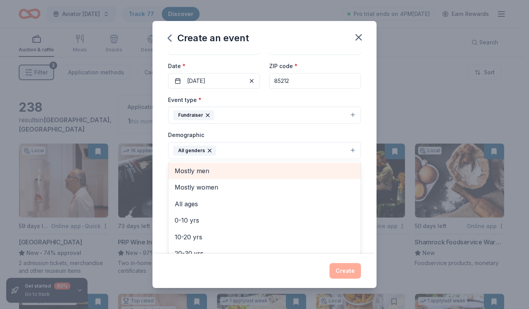
click at [281, 207] on span "All ages" at bounding box center [265, 204] width 180 height 10
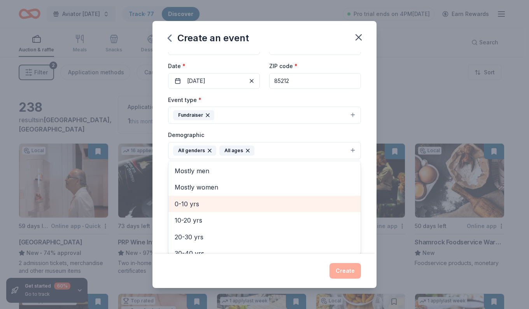
click at [246, 151] on icon "button" at bounding box center [247, 150] width 3 height 3
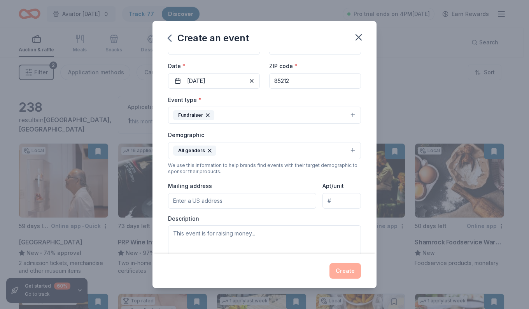
click at [276, 158] on button "All genders" at bounding box center [264, 150] width 193 height 17
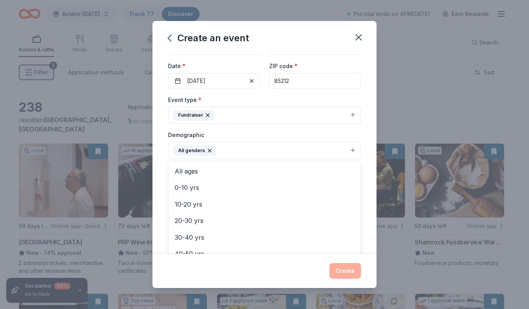
scroll to position [43, 0]
click at [241, 211] on span "20-30 yrs" at bounding box center [265, 210] width 180 height 10
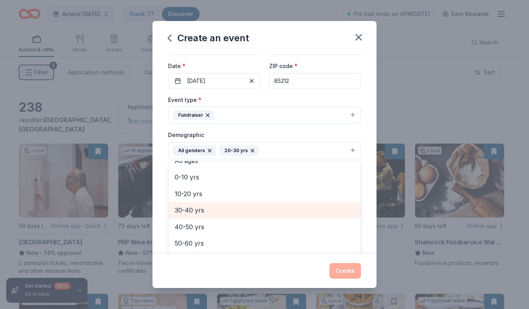
click at [238, 230] on span "40-50 yrs" at bounding box center [265, 227] width 180 height 10
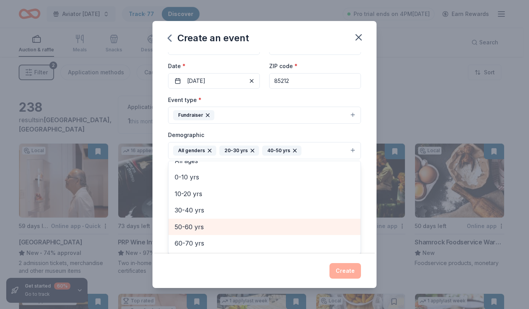
click at [241, 215] on span "30-40 yrs" at bounding box center [265, 210] width 180 height 10
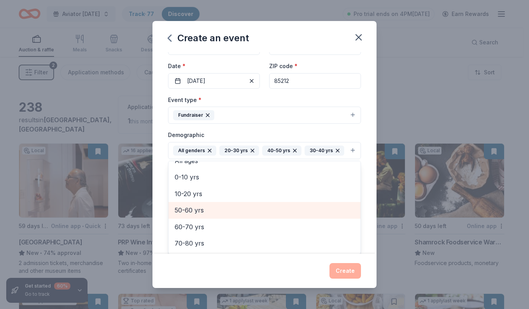
click at [247, 215] on span "50-60 yrs" at bounding box center [265, 210] width 180 height 10
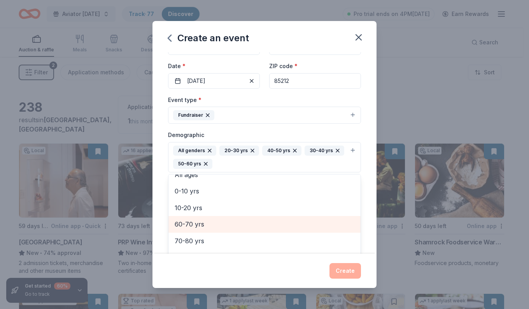
scroll to position [42, 0]
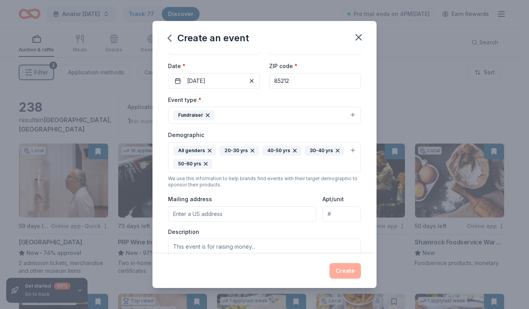
click at [271, 216] on input "Mailing address" at bounding box center [242, 214] width 148 height 16
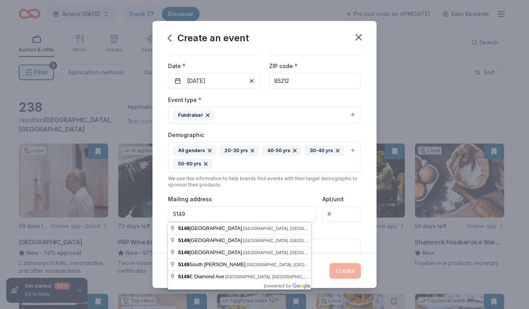
type input "5149 s SIgnal Butte Rd"
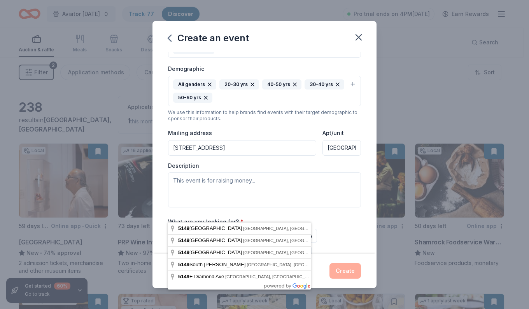
scroll to position [137, 0]
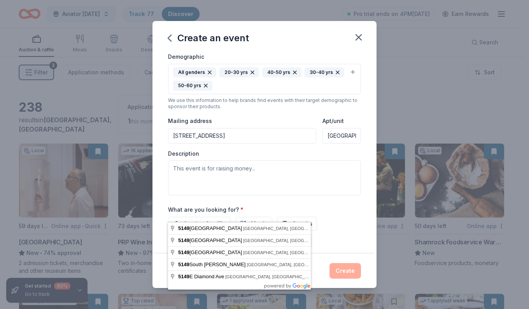
click at [333, 135] on input "Mesa, AZ 85212" at bounding box center [342, 136] width 39 height 16
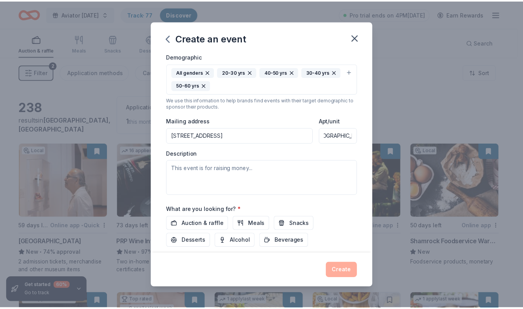
scroll to position [0, 0]
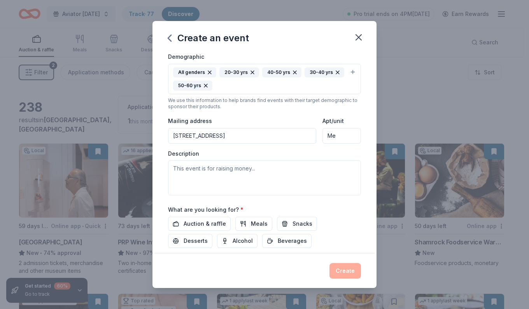
type input "M"
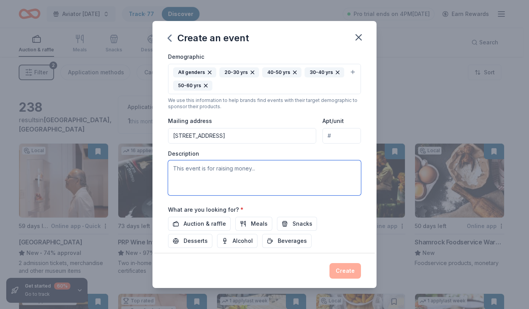
click at [199, 170] on textarea at bounding box center [264, 177] width 193 height 35
type textarea "s"
type textarea "Staff Appreciation event for school"
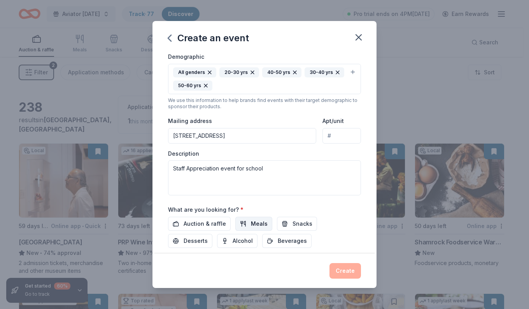
click at [254, 224] on span "Meals" at bounding box center [259, 223] width 17 height 9
click at [281, 224] on button "Snacks" at bounding box center [297, 224] width 40 height 14
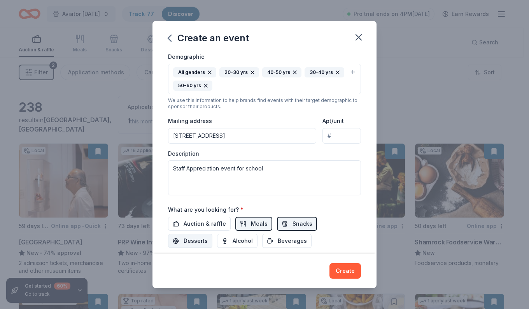
click at [191, 241] on span "Desserts" at bounding box center [196, 240] width 24 height 9
click at [289, 240] on span "Beverages" at bounding box center [292, 240] width 29 height 9
click at [345, 272] on button "Create" at bounding box center [346, 271] width 32 height 16
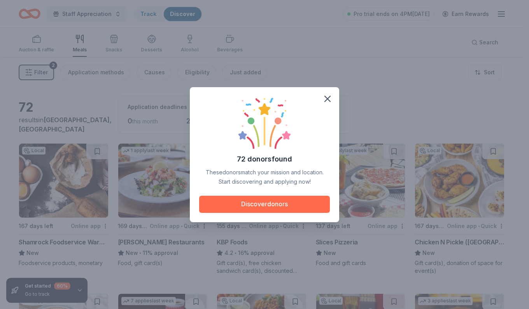
click at [253, 207] on button "Discover donors" at bounding box center [264, 204] width 131 height 17
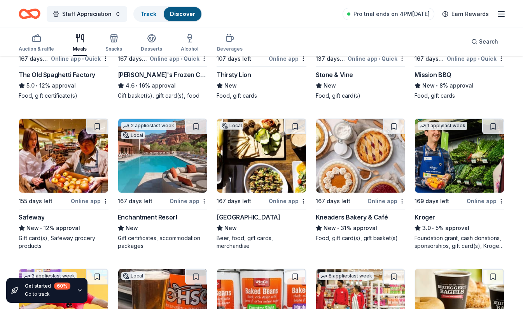
scroll to position [323, 0]
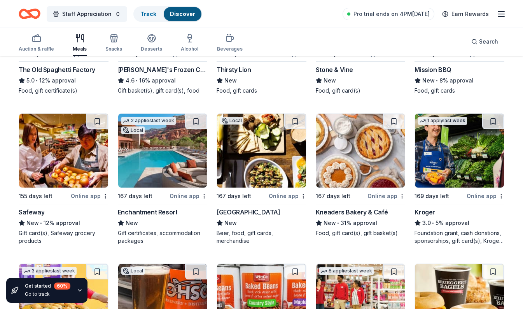
click at [337, 198] on div "167 days left" at bounding box center [333, 195] width 35 height 9
click at [396, 124] on button at bounding box center [394, 122] width 22 height 16
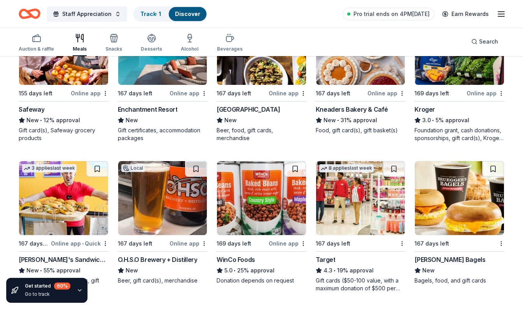
scroll to position [425, 0]
click at [492, 172] on button at bounding box center [493, 169] width 22 height 16
click at [290, 167] on button at bounding box center [295, 169] width 22 height 16
click at [194, 167] on button at bounding box center [196, 169] width 22 height 16
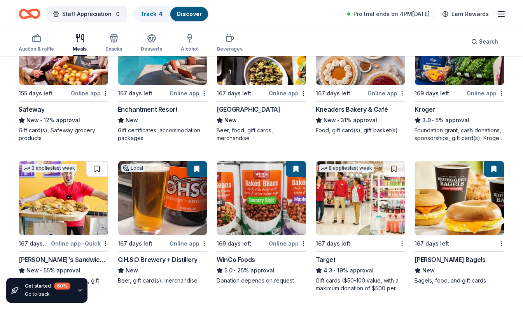
click at [94, 175] on button at bounding box center [97, 169] width 22 height 16
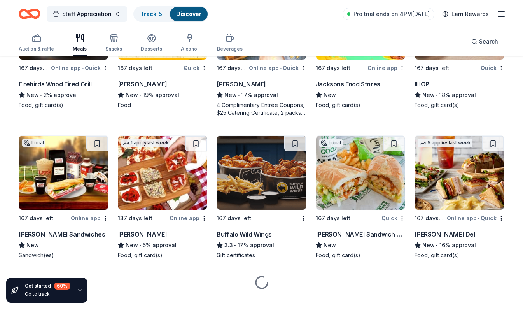
scroll to position [1053, 0]
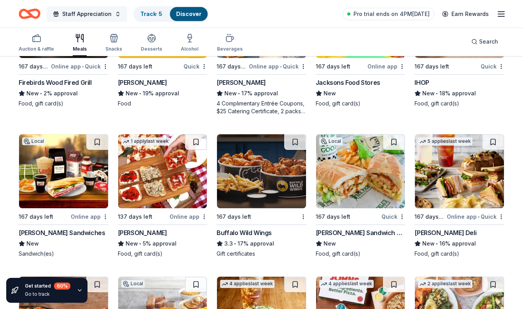
click at [102, 21] on button "Staff Appreciation" at bounding box center [87, 14] width 81 height 16
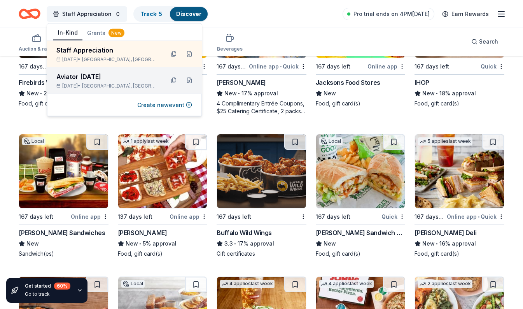
click at [70, 81] on div "Aviator Carnival" at bounding box center [107, 76] width 102 height 9
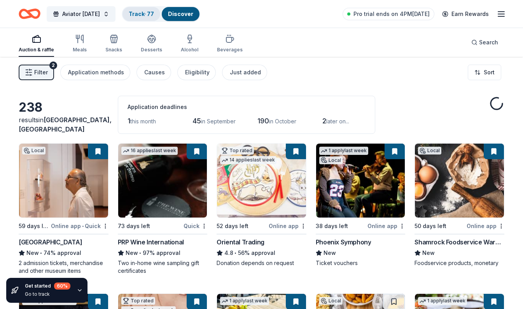
click at [150, 16] on link "Track · 77" at bounding box center [141, 14] width 25 height 7
click at [152, 16] on link "Track · 77" at bounding box center [141, 14] width 25 height 7
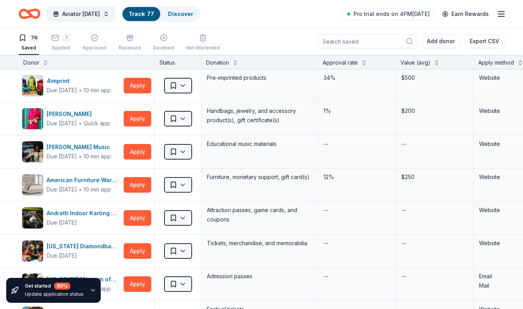
scroll to position [0, 247]
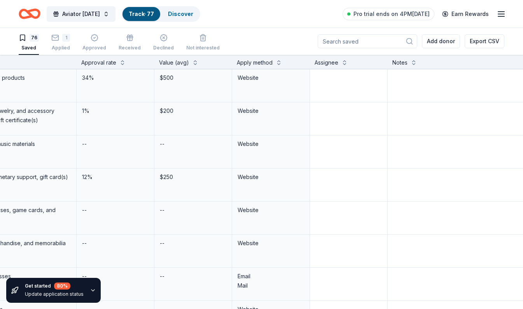
click at [4, 306] on div "Get started 80 % Update application status" at bounding box center [66, 290] width 133 height 37
click at [11, 305] on div "Get started 80 % Update application status" at bounding box center [66, 290] width 133 height 37
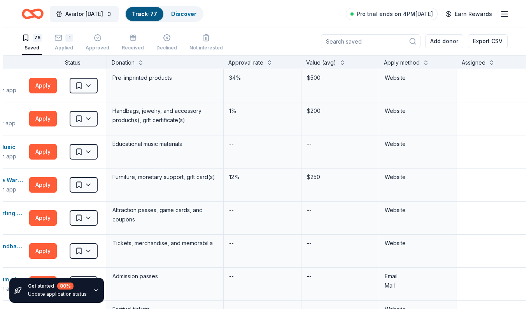
scroll to position [0, 0]
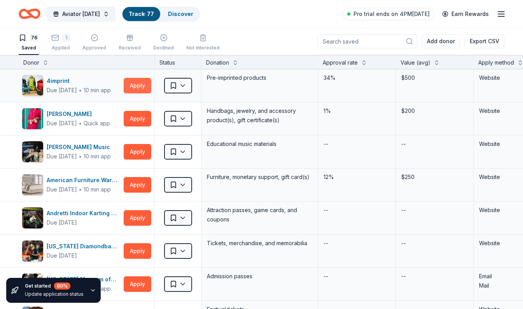
click at [138, 84] on button "Apply" at bounding box center [138, 86] width 28 height 16
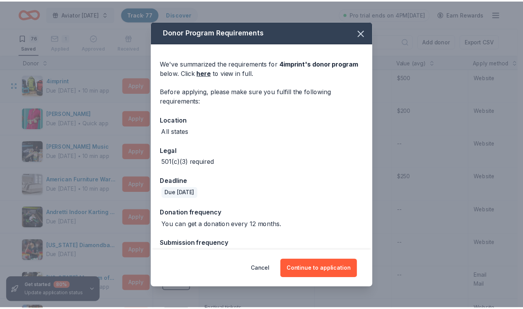
scroll to position [18, 0]
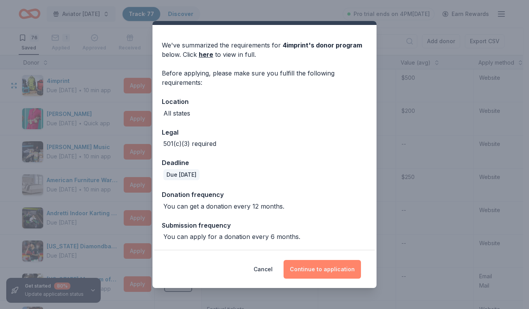
click at [323, 268] on button "Continue to application" at bounding box center [322, 269] width 77 height 19
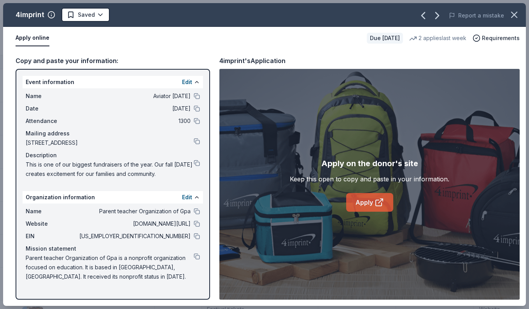
click at [375, 202] on icon at bounding box center [379, 202] width 9 height 9
click at [514, 17] on icon "button" at bounding box center [514, 14] width 11 height 11
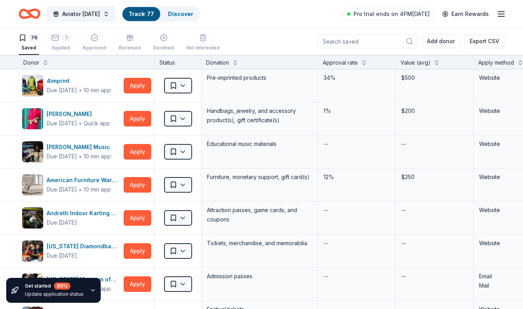
click at [180, 89] on html "3% Aviator Carnival Track · 77 Discover Pro trial ends on 4PM, 8/26 Earn Reward…" at bounding box center [261, 154] width 523 height 309
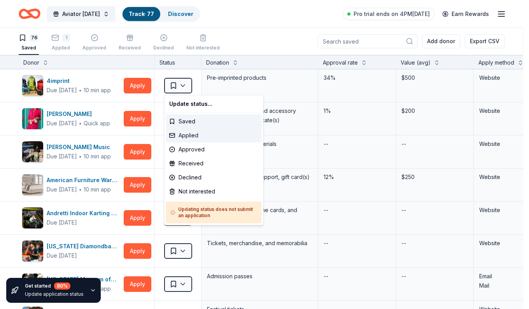
click at [186, 134] on div "Applied" at bounding box center [214, 135] width 96 height 14
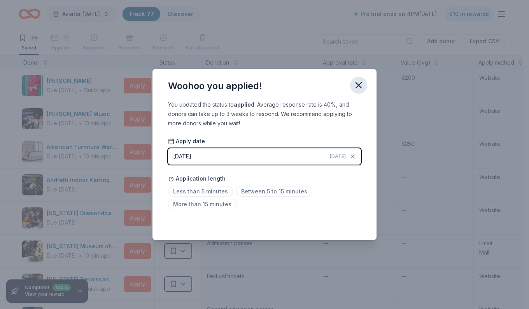
click at [365, 88] on button "button" at bounding box center [358, 85] width 17 height 17
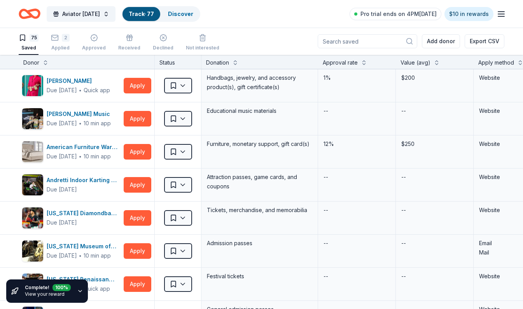
click at [181, 246] on html "3% Aviator Carnival Track · 77 Discover Pro trial ends on 4PM, 8/26 $10 in rewa…" at bounding box center [261, 154] width 523 height 309
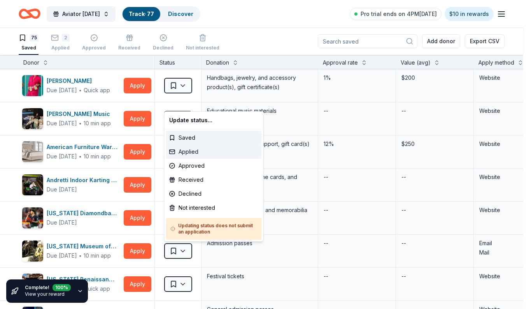
click at [182, 156] on div "Applied" at bounding box center [214, 152] width 96 height 14
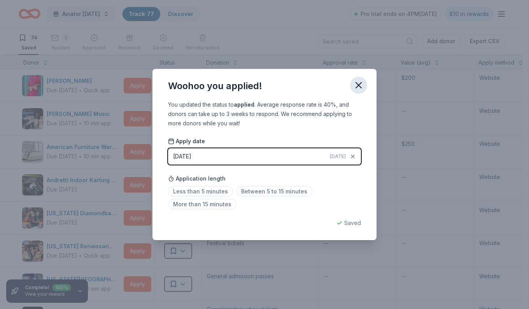
click at [359, 82] on icon "button" at bounding box center [358, 85] width 11 height 11
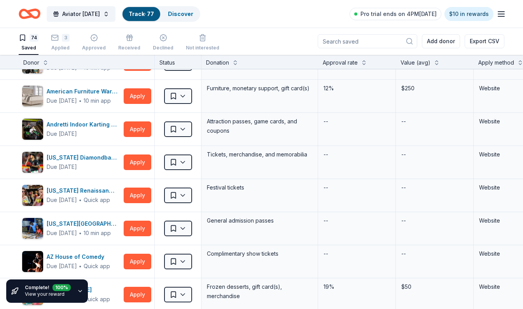
scroll to position [55, 0]
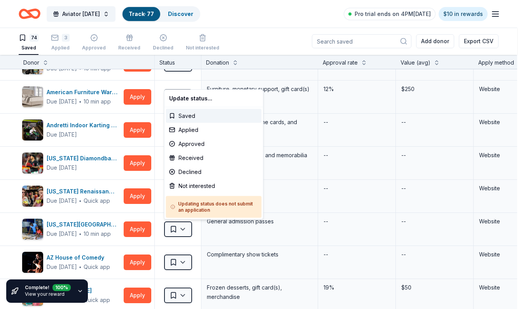
click at [179, 225] on html "3% Aviator Carnival Track · 77 Discover Pro trial ends on 4PM, 8/26 $10 in rewa…" at bounding box center [261, 154] width 523 height 309
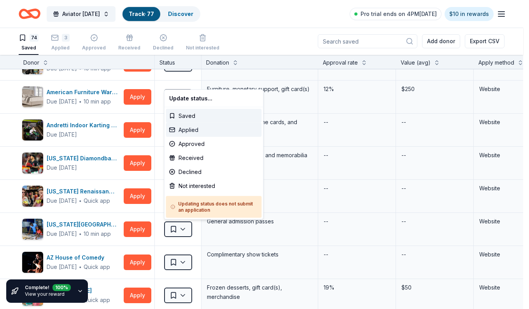
click at [182, 130] on div "Applied" at bounding box center [214, 130] width 96 height 14
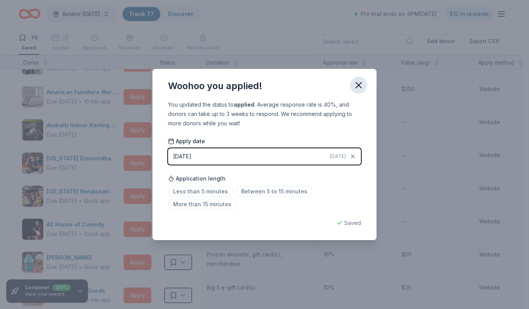
click at [360, 88] on icon "button" at bounding box center [358, 85] width 11 height 11
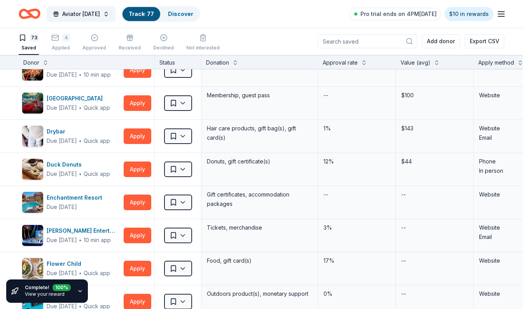
scroll to position [479, 0]
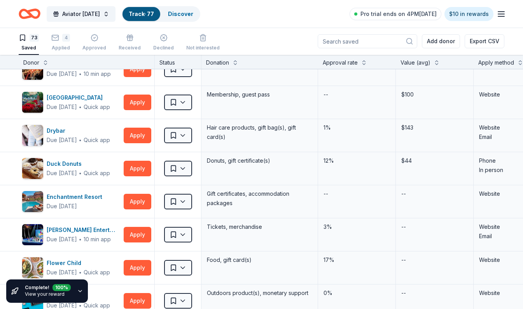
click at [179, 205] on html "3% Aviator Carnival Track · 77 Discover Pro trial ends on 4PM, 8/26 $10 in rewa…" at bounding box center [261, 154] width 523 height 309
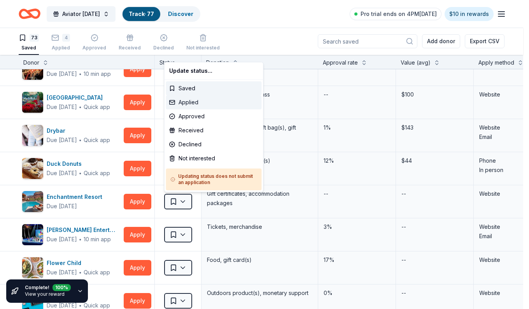
click at [186, 104] on div "Applied" at bounding box center [214, 102] width 96 height 14
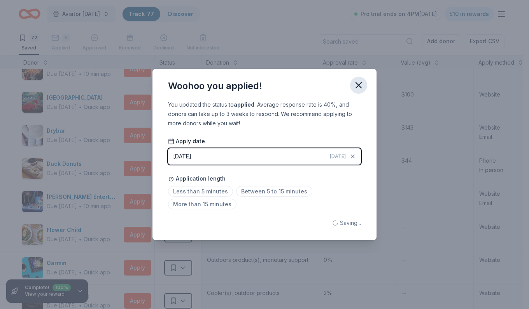
click at [357, 83] on icon "button" at bounding box center [358, 84] width 5 height 5
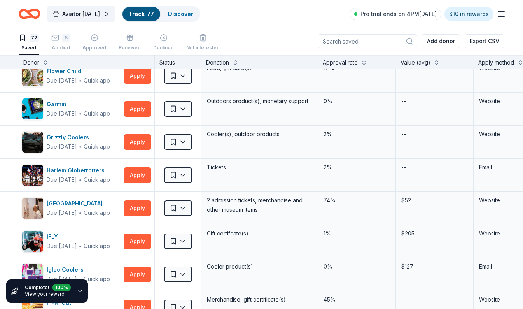
scroll to position [639, 0]
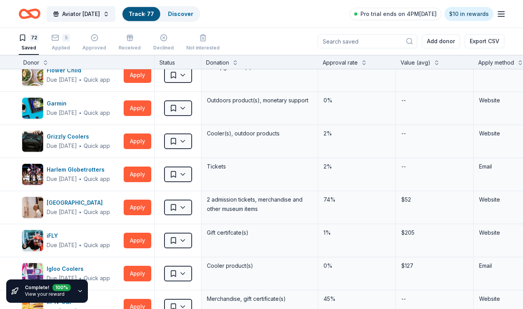
click at [183, 211] on html "3% Aviator Carnival Track · 77 Discover Pro trial ends on 4PM, 8/26 $10 in rewa…" at bounding box center [261, 154] width 523 height 309
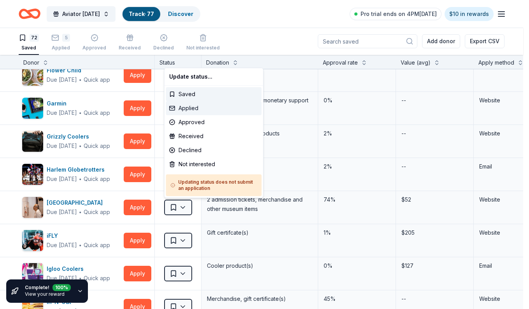
click at [207, 113] on div "Applied" at bounding box center [214, 108] width 96 height 14
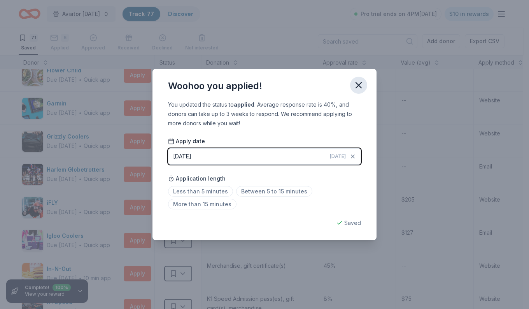
click at [358, 84] on icon "button" at bounding box center [358, 84] width 5 height 5
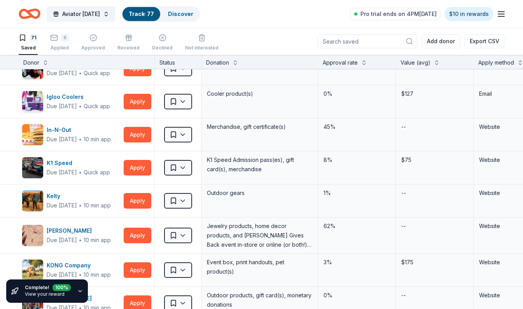
scroll to position [783, 0]
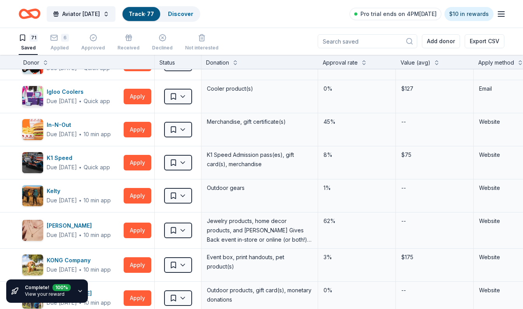
click at [182, 160] on html "3% Aviator Carnival Track · 77 Discover Pro trial ends on 4PM, 8/26 $10 in rewa…" at bounding box center [261, 154] width 523 height 309
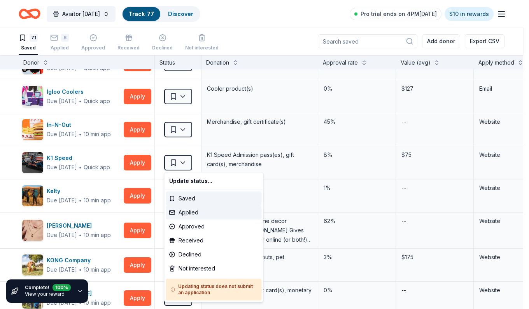
click at [207, 216] on div "Applied" at bounding box center [214, 212] width 96 height 14
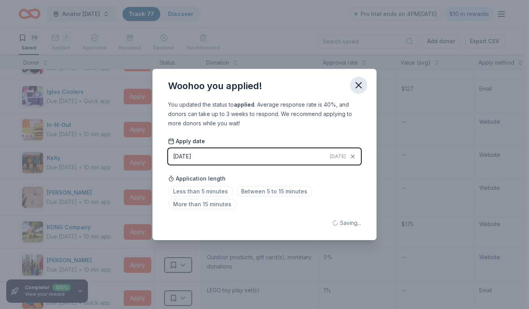
click at [359, 85] on icon "button" at bounding box center [358, 84] width 5 height 5
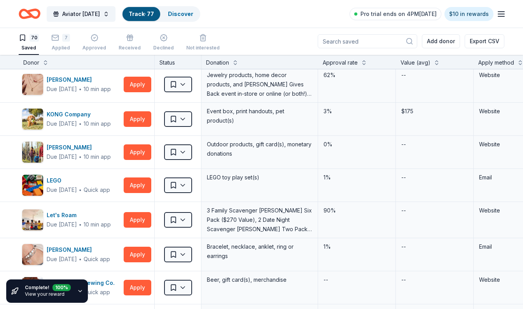
scroll to position [898, 0]
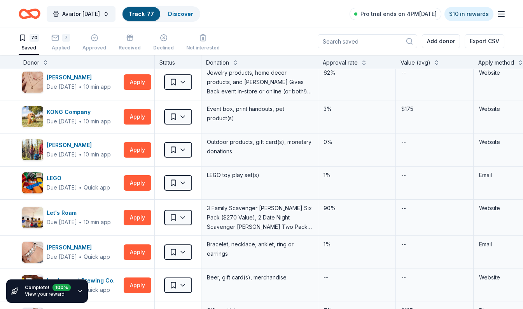
click at [188, 218] on html "3% Aviator Carnival Track · 77 Discover Pro trial ends on 4PM, 8/26 $10 in rewa…" at bounding box center [261, 154] width 523 height 309
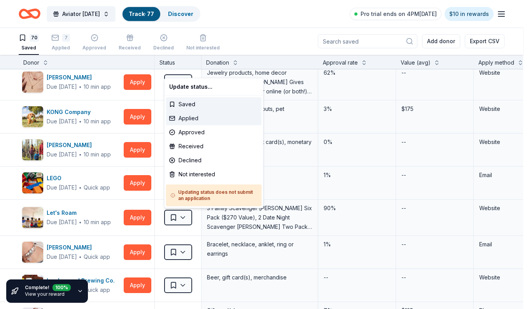
click at [213, 119] on div "Applied" at bounding box center [214, 118] width 96 height 14
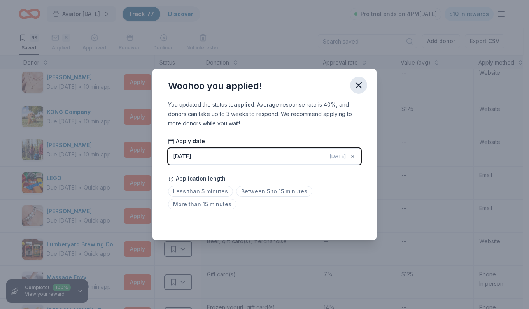
click at [366, 82] on button "button" at bounding box center [358, 85] width 17 height 17
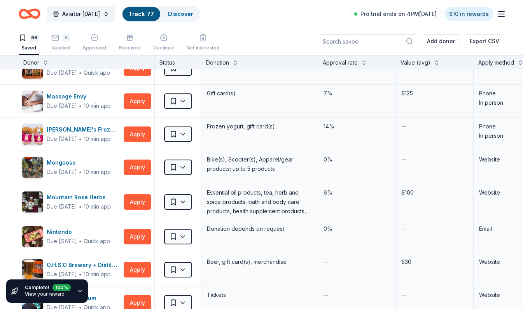
scroll to position [1082, 0]
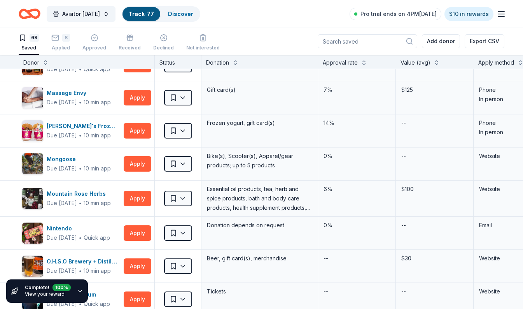
click at [182, 165] on html "3% Aviator Carnival Track · 77 Discover Pro trial ends on 4PM, 8/26 $10 in rewa…" at bounding box center [261, 154] width 523 height 309
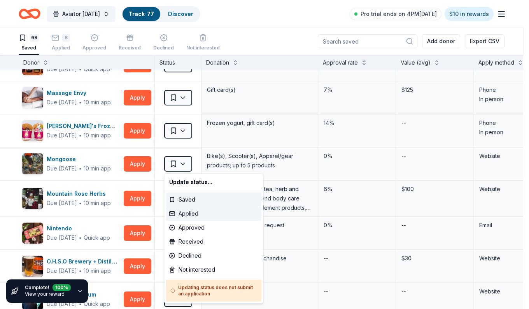
click at [181, 214] on div "Applied" at bounding box center [214, 214] width 96 height 14
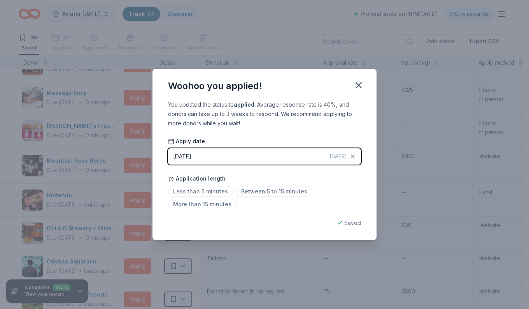
click at [367, 90] on div "Woohoo you applied!" at bounding box center [265, 84] width 224 height 31
click at [356, 81] on icon "button" at bounding box center [358, 85] width 11 height 11
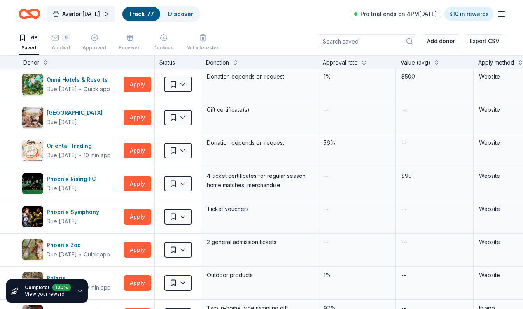
scroll to position [1305, 0]
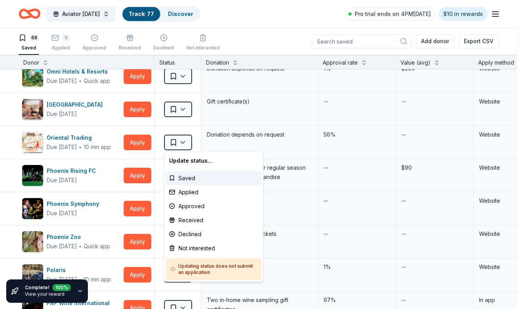
click at [187, 142] on html "3% Aviator Carnival Track · 77 Discover Pro trial ends on 4PM, 8/26 $10 in rewa…" at bounding box center [261, 154] width 523 height 309
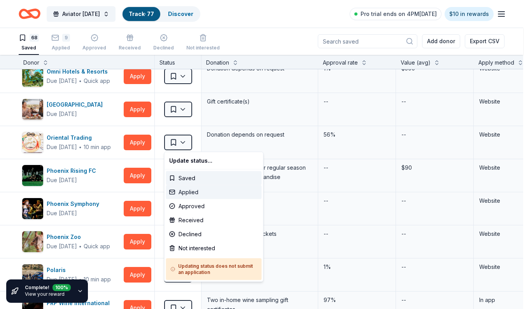
click at [187, 195] on div "Applied" at bounding box center [214, 192] width 96 height 14
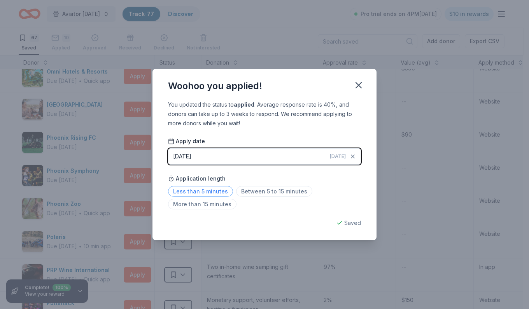
click at [203, 195] on span "Less than 5 minutes" at bounding box center [200, 191] width 65 height 11
click at [364, 83] on button "button" at bounding box center [358, 85] width 17 height 17
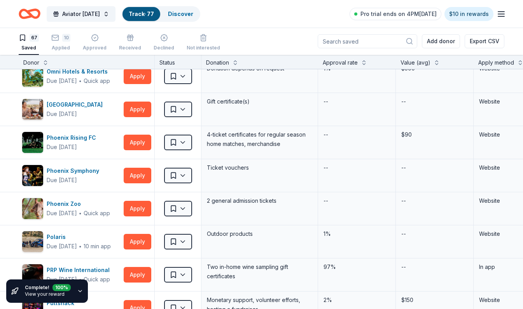
click at [178, 173] on html "3% Aviator Carnival Track · 77 Discover Pro trial ends on 4PM, 8/26 $10 in rewa…" at bounding box center [261, 154] width 523 height 309
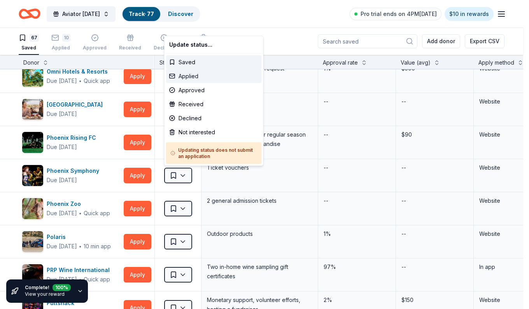
click at [181, 81] on div "Applied" at bounding box center [214, 76] width 96 height 14
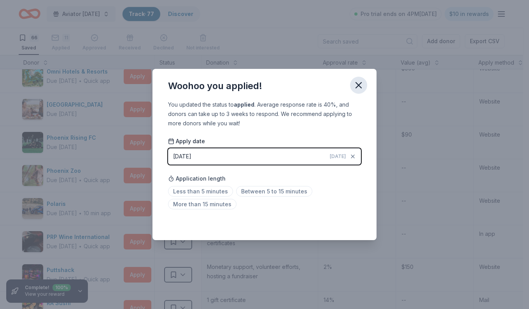
click at [357, 88] on icon "button" at bounding box center [358, 85] width 11 height 11
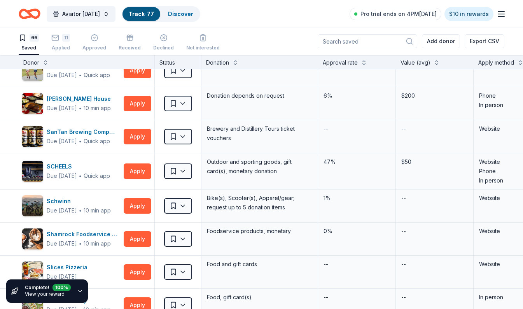
scroll to position [1675, 0]
click at [187, 142] on html "3% Aviator Carnival Track · 77 Discover Pro trial ends on 4PM, 8/26 $10 in rewa…" at bounding box center [261, 154] width 523 height 309
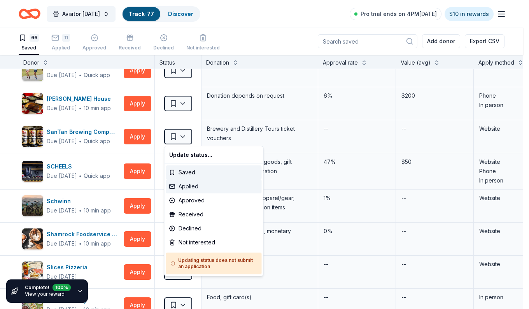
click at [195, 189] on div "Applied" at bounding box center [214, 186] width 96 height 14
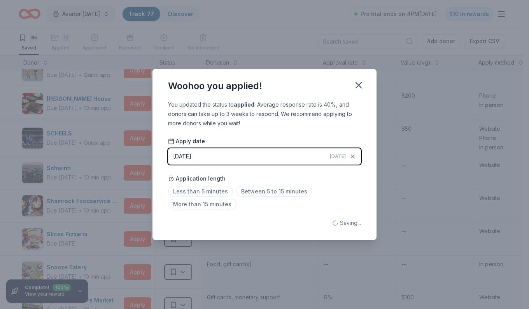
click at [366, 80] on div "Woohoo you applied!" at bounding box center [265, 84] width 224 height 31
click at [365, 89] on button "button" at bounding box center [358, 85] width 17 height 17
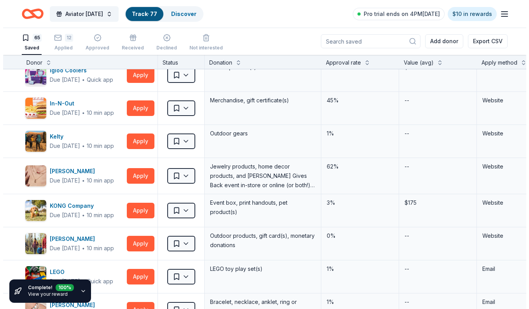
scroll to position [801, 0]
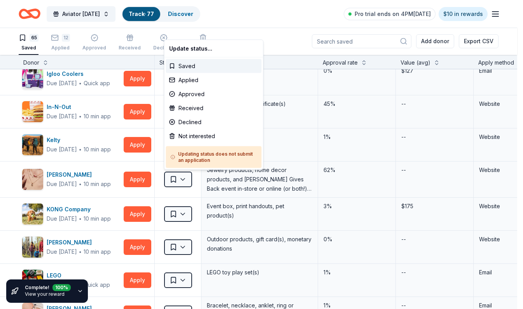
click at [188, 175] on html "3% Aviator Carnival Track · 77 Discover Pro trial ends on 4PM, 8/26 $10 in rewa…" at bounding box center [261, 154] width 523 height 309
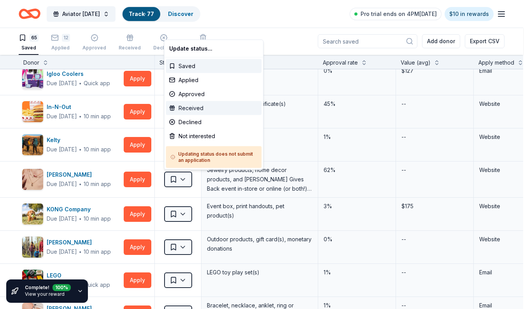
click at [186, 108] on div "Received" at bounding box center [214, 108] width 96 height 14
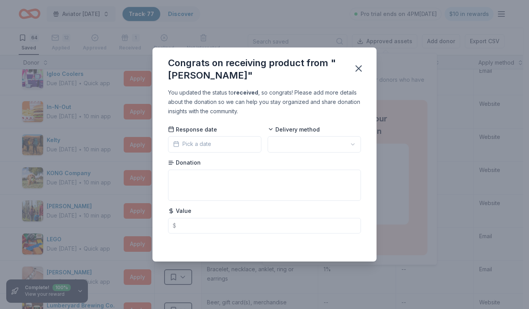
click at [367, 64] on div "Congrats on receiving product from "Kendra Scott"" at bounding box center [265, 67] width 224 height 40
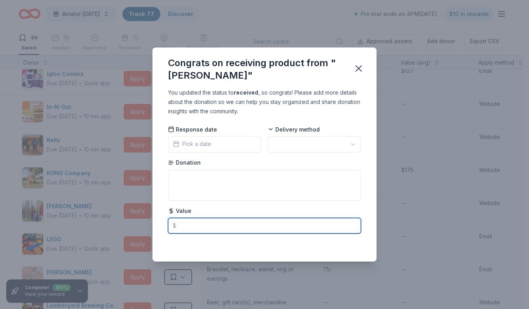
click at [227, 228] on input "text" at bounding box center [264, 226] width 193 height 16
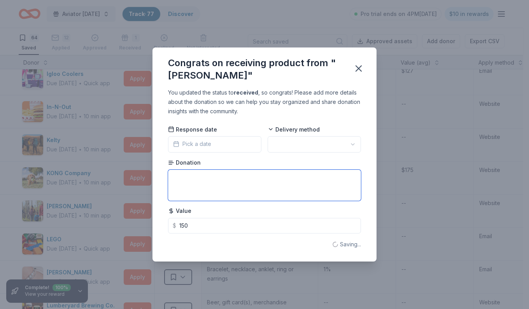
click at [191, 179] on textarea at bounding box center [264, 185] width 193 height 31
type input "150.00"
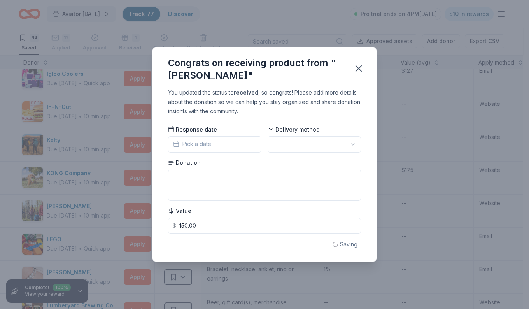
click at [194, 142] on span "Pick a date" at bounding box center [192, 143] width 38 height 9
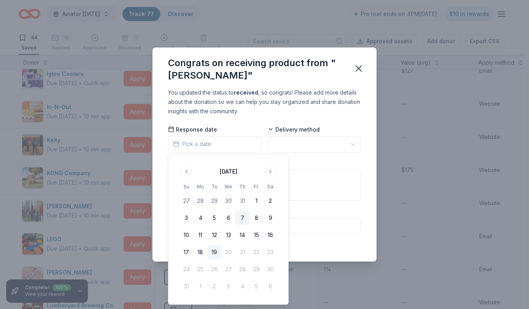
click at [242, 218] on button "7" at bounding box center [242, 218] width 14 height 14
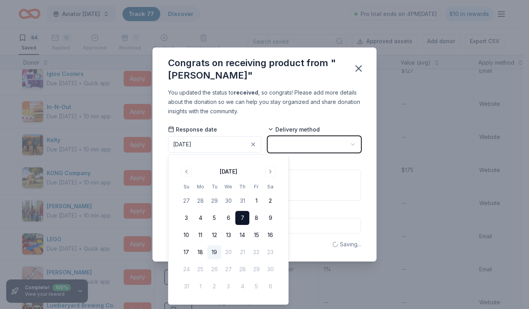
click at [289, 147] on button "button" at bounding box center [314, 144] width 93 height 16
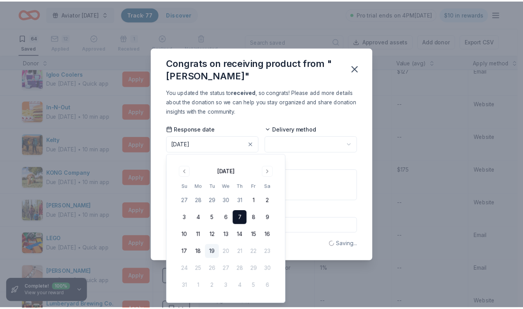
scroll to position [0, 0]
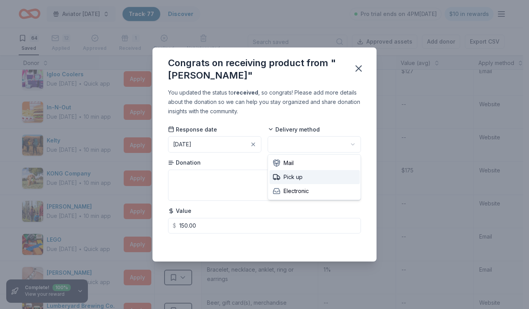
click at [291, 181] on span "Pick up" at bounding box center [288, 176] width 30 height 9
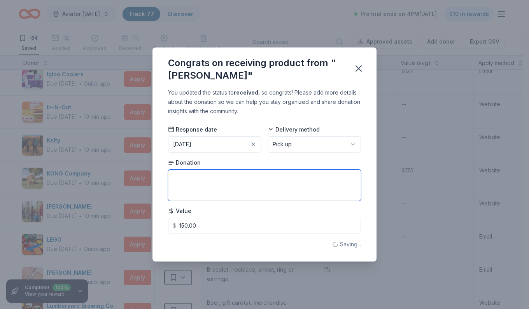
click at [198, 181] on textarea at bounding box center [264, 185] width 193 height 31
type textarea "9"
type textarea "2 pieces of jewelry"
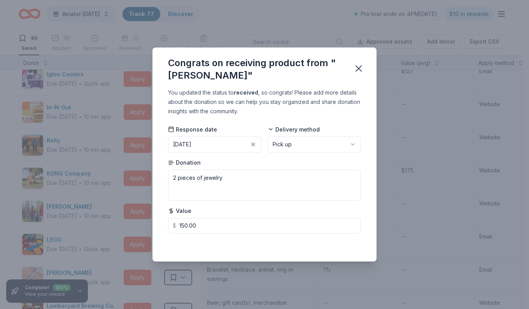
click at [170, 247] on div "Saved" at bounding box center [264, 244] width 193 height 9
click at [360, 70] on icon "button" at bounding box center [358, 68] width 5 height 5
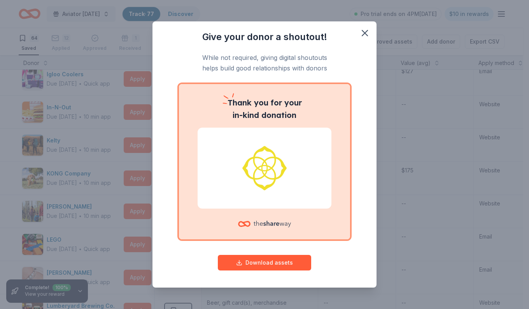
click at [357, 39] on span at bounding box center [364, 33] width 17 height 17
click at [362, 35] on icon "button" at bounding box center [364, 32] width 5 height 5
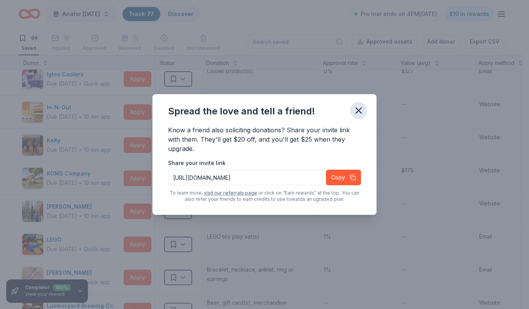
click at [365, 111] on button "button" at bounding box center [358, 110] width 17 height 17
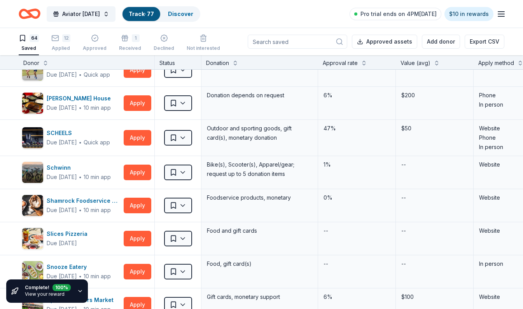
scroll to position [1645, 0]
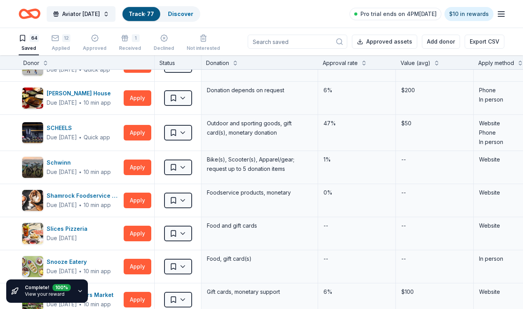
click at [175, 133] on html "3% Aviator Carnival Track · 77 Discover Pro trial ends on 4PM, 8/26 $10 in rewa…" at bounding box center [261, 154] width 523 height 309
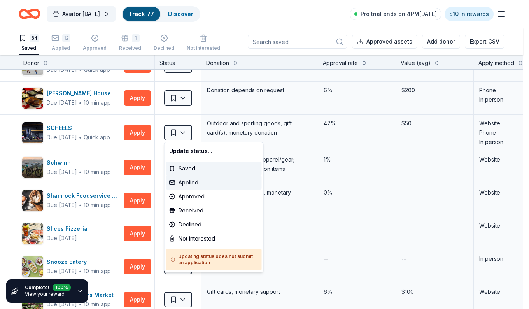
click at [179, 183] on div "Applied" at bounding box center [214, 182] width 96 height 14
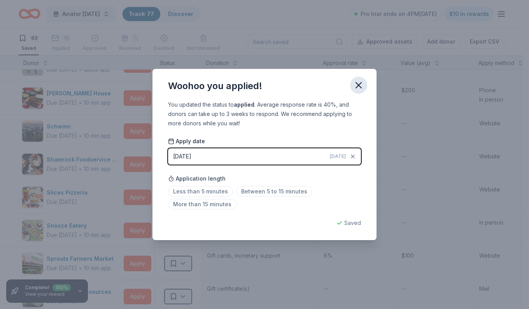
click at [358, 87] on icon "button" at bounding box center [358, 85] width 11 height 11
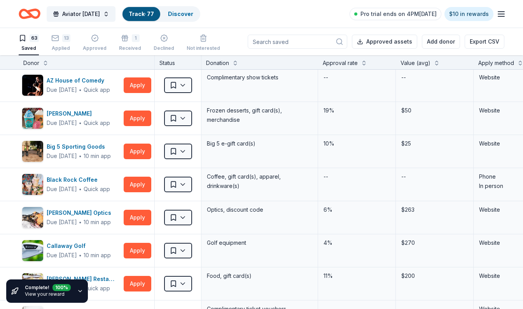
scroll to position [0, 0]
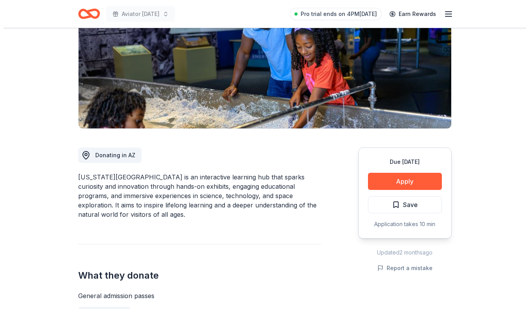
scroll to position [108, 0]
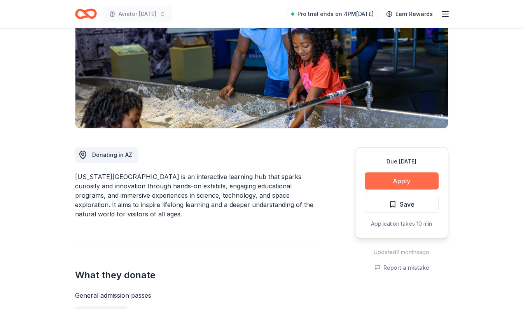
click at [404, 181] on button "Apply" at bounding box center [402, 180] width 74 height 17
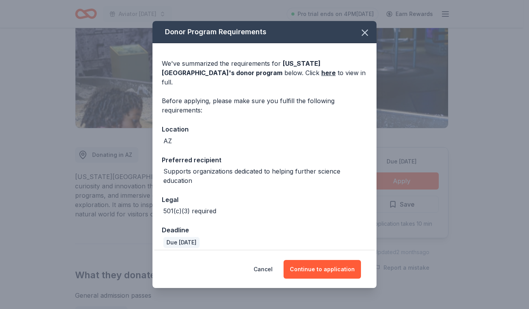
scroll to position [28, 0]
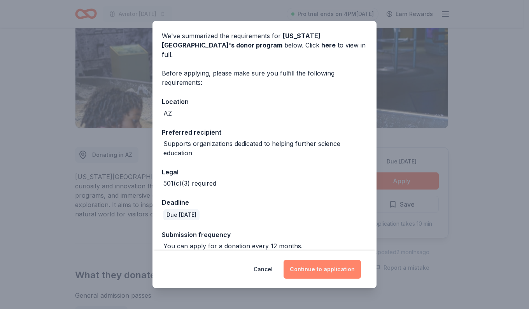
click at [335, 276] on button "Continue to application" at bounding box center [322, 269] width 77 height 19
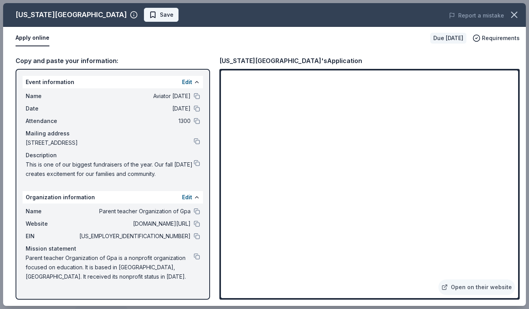
click at [149, 15] on span "Save" at bounding box center [161, 14] width 25 height 9
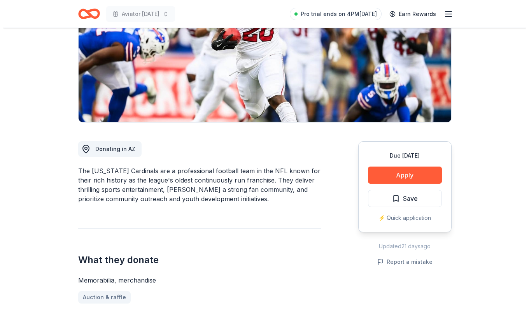
scroll to position [116, 0]
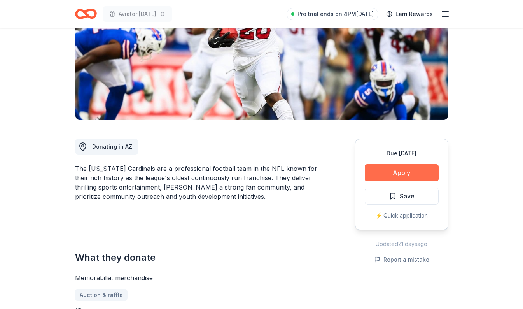
click at [416, 175] on button "Apply" at bounding box center [402, 172] width 74 height 17
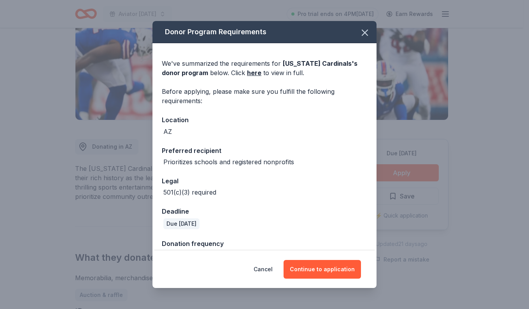
scroll to position [18, 0]
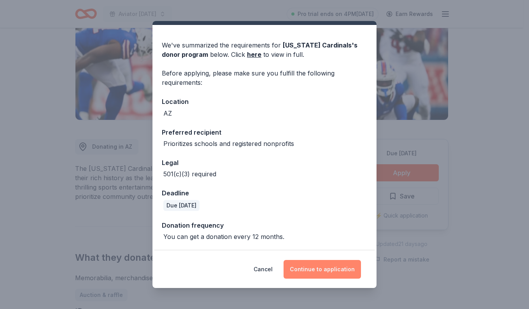
click at [337, 275] on button "Continue to application" at bounding box center [322, 269] width 77 height 19
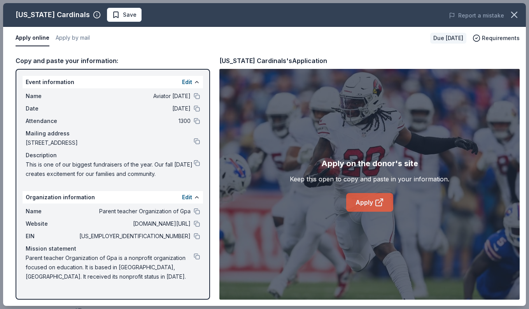
click at [373, 204] on link "Apply" at bounding box center [369, 202] width 47 height 19
click at [70, 42] on button "Apply by mail" at bounding box center [73, 38] width 34 height 16
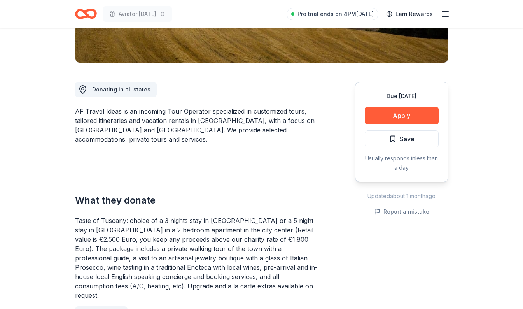
scroll to position [172, 0]
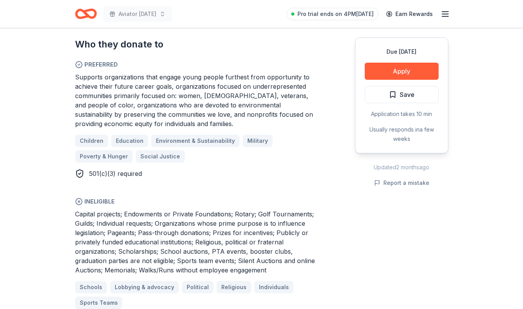
scroll to position [444, 0]
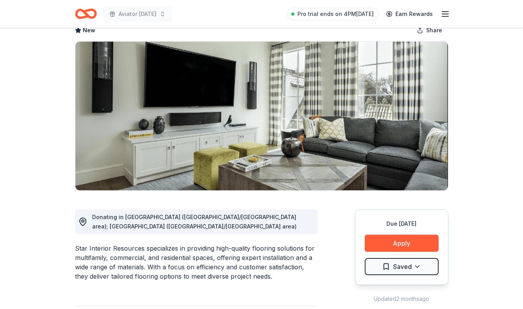
scroll to position [45, 0]
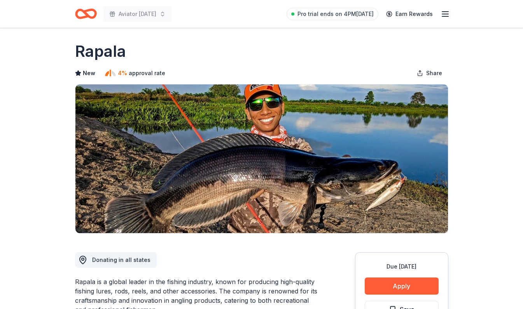
scroll to position [7, 0]
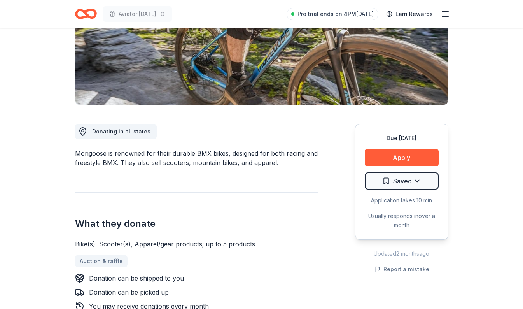
scroll to position [132, 0]
click at [409, 158] on button "Apply" at bounding box center [402, 157] width 74 height 17
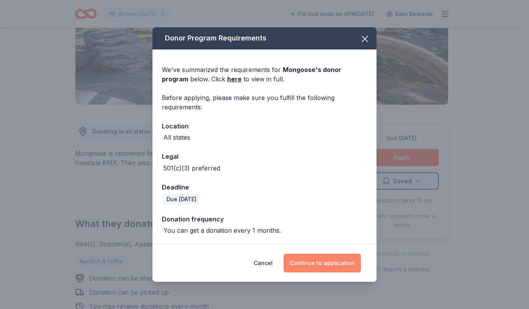
click at [316, 261] on button "Continue to application" at bounding box center [322, 263] width 77 height 19
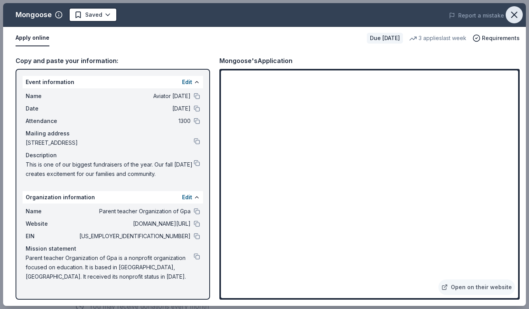
click at [518, 17] on icon "button" at bounding box center [514, 14] width 11 height 11
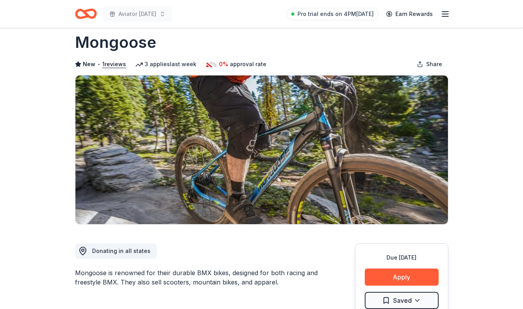
scroll to position [0, 0]
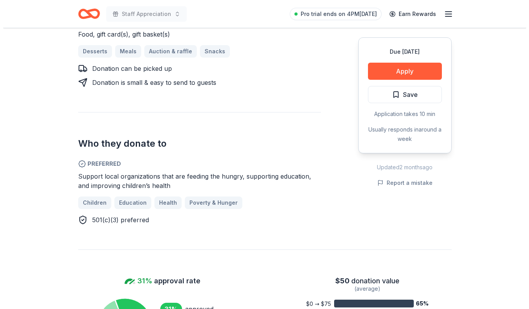
scroll to position [368, 0]
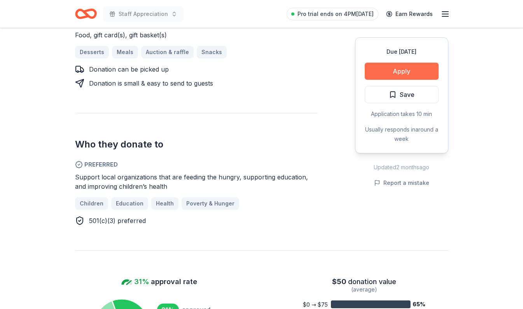
click at [404, 65] on button "Apply" at bounding box center [402, 71] width 74 height 17
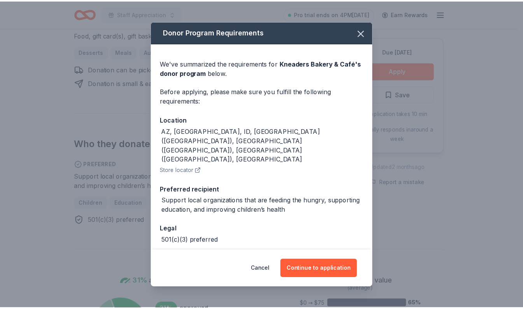
scroll to position [8, 0]
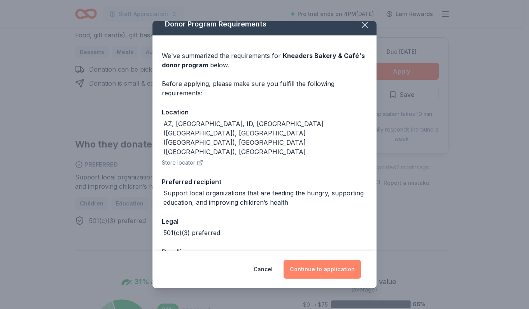
click at [342, 272] on button "Continue to application" at bounding box center [322, 269] width 77 height 19
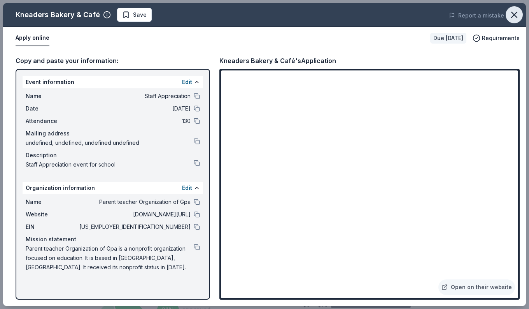
click at [516, 15] on icon "button" at bounding box center [514, 14] width 5 height 5
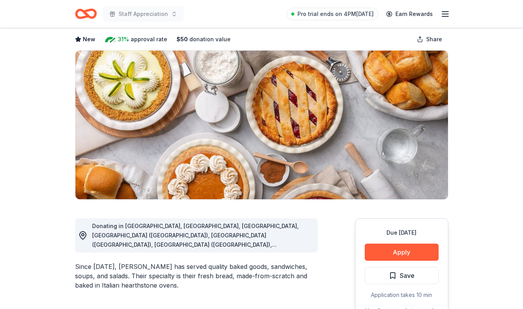
scroll to position [0, 0]
